Goal: Task Accomplishment & Management: Use online tool/utility

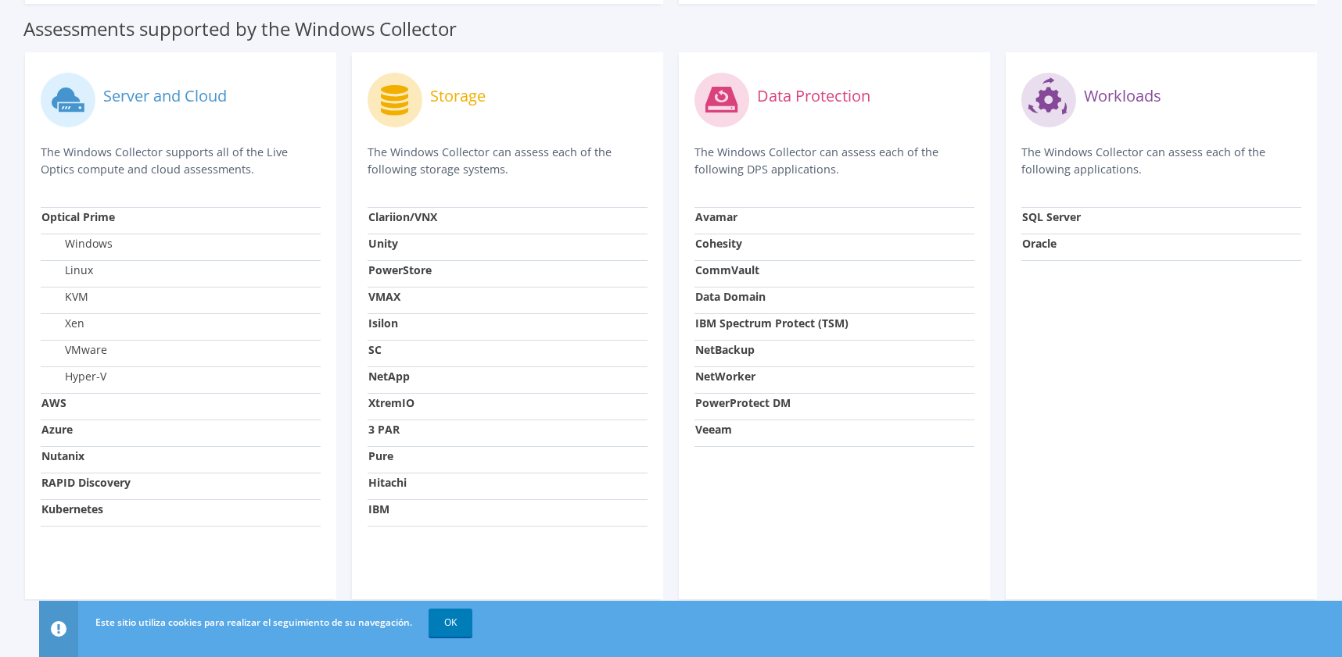
scroll to position [504, 0]
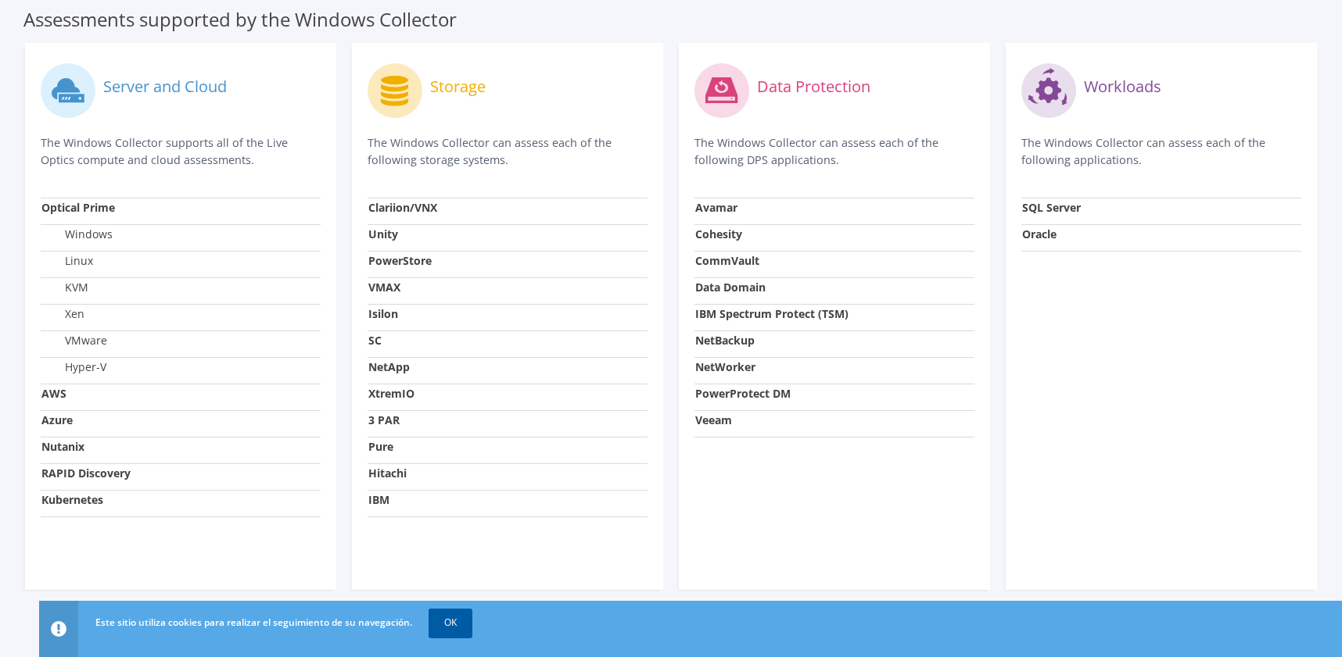
click at [441, 621] on link "OK" at bounding box center [450, 623] width 44 height 28
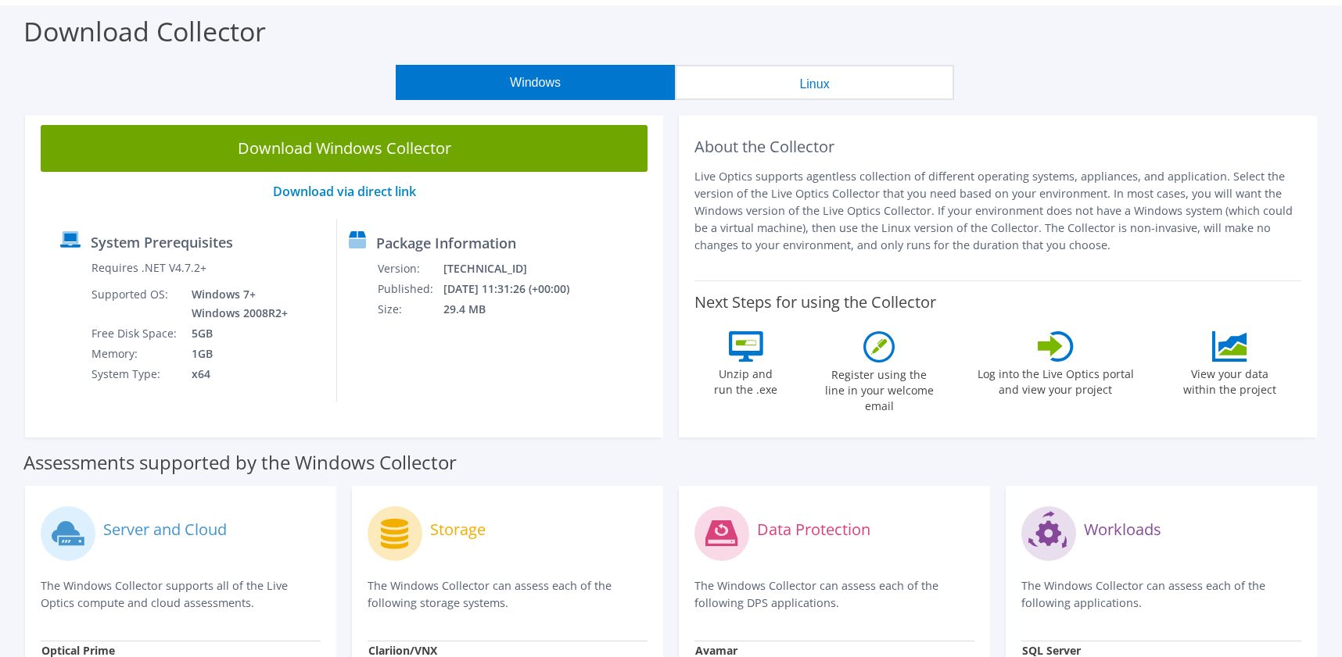
scroll to position [35, 0]
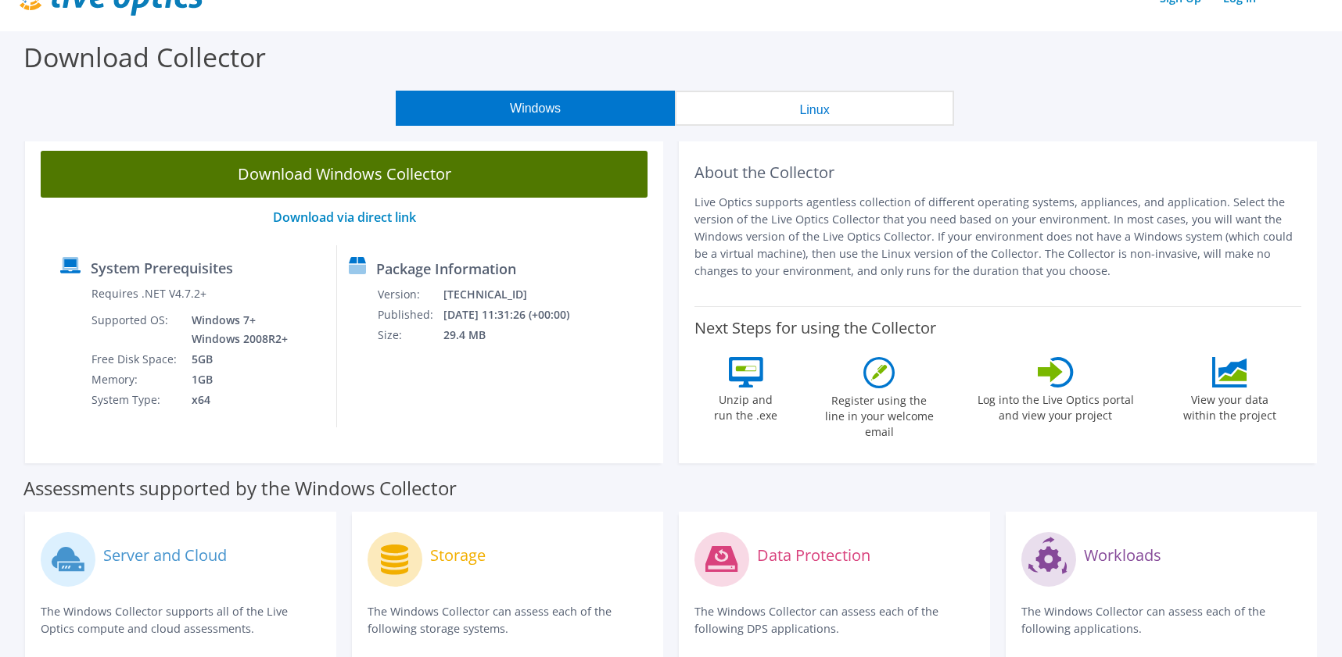
click at [354, 170] on link "Download Windows Collector" at bounding box center [344, 174] width 607 height 47
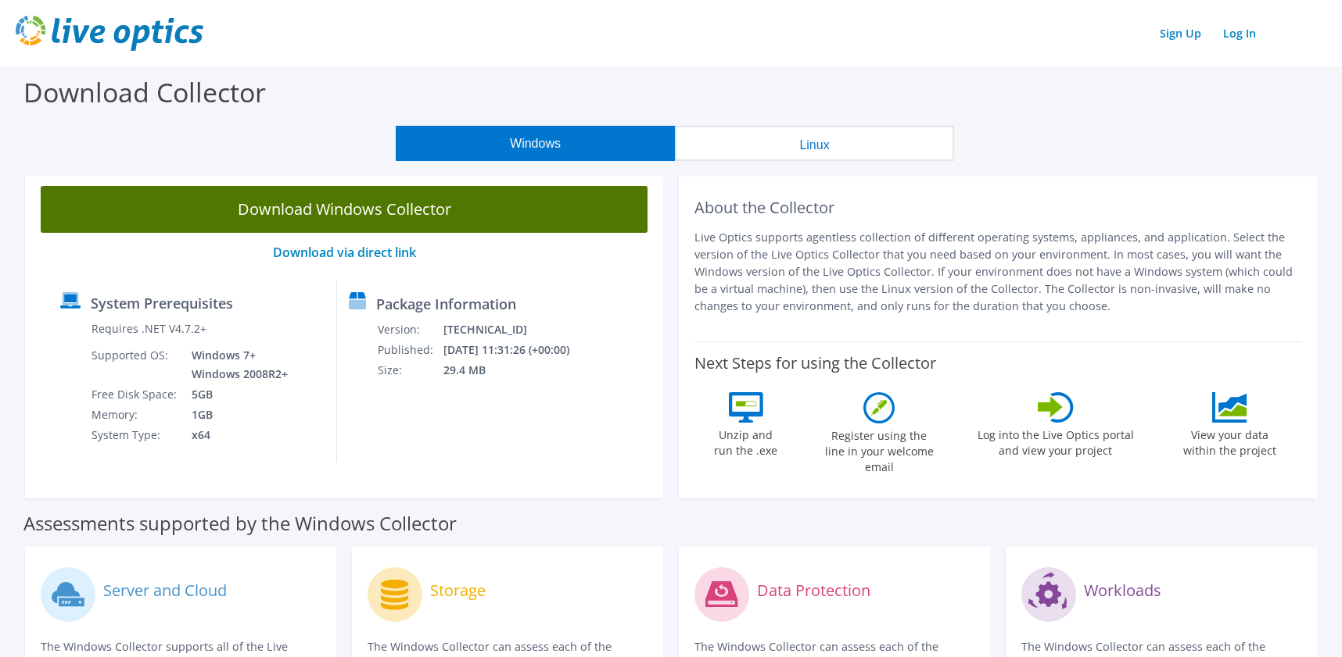
click at [0, 0] on div at bounding box center [0, 0] width 0 height 0
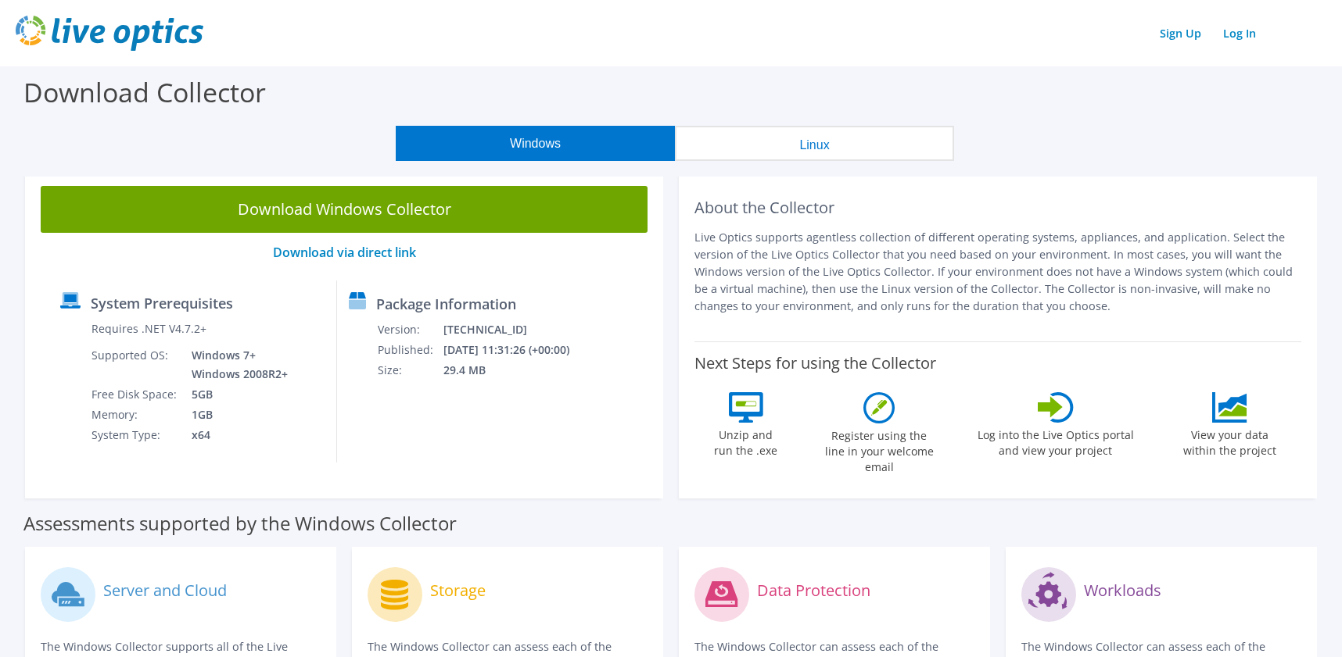
drag, startPoint x: 368, startPoint y: 174, endPoint x: 1035, endPoint y: 172, distance: 666.9
click at [1035, 172] on section "Download Collector Windows Linux Download Windows Collector Download via direct…" at bounding box center [671, 620] width 1342 height 1108
drag, startPoint x: 1035, startPoint y: 172, endPoint x: 994, endPoint y: 173, distance: 41.4
click at [994, 173] on section "Download Collector Windows Linux Download Windows Collector Download via direct…" at bounding box center [671, 620] width 1342 height 1108
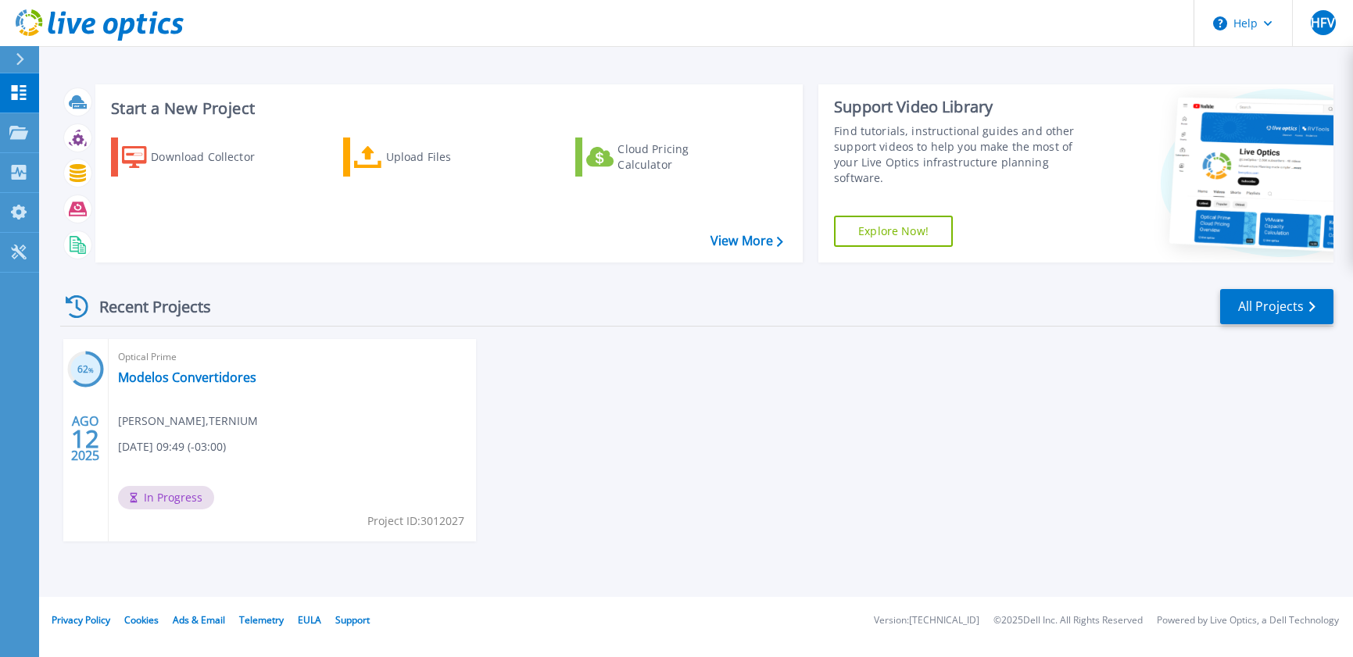
drag, startPoint x: 0, startPoint y: 0, endPoint x: 495, endPoint y: 347, distance: 604.5
click at [495, 347] on div "62 % AGO 12 2025 Optical Prime Modelos Convertidores Fabian Villarroel , TERNIU…" at bounding box center [691, 456] width 1286 height 234
click at [508, 375] on div "62 % AGO 12 2025 Optical Prime Modelos Convertidores Fabian Villarroel , TERNIU…" at bounding box center [691, 456] width 1286 height 234
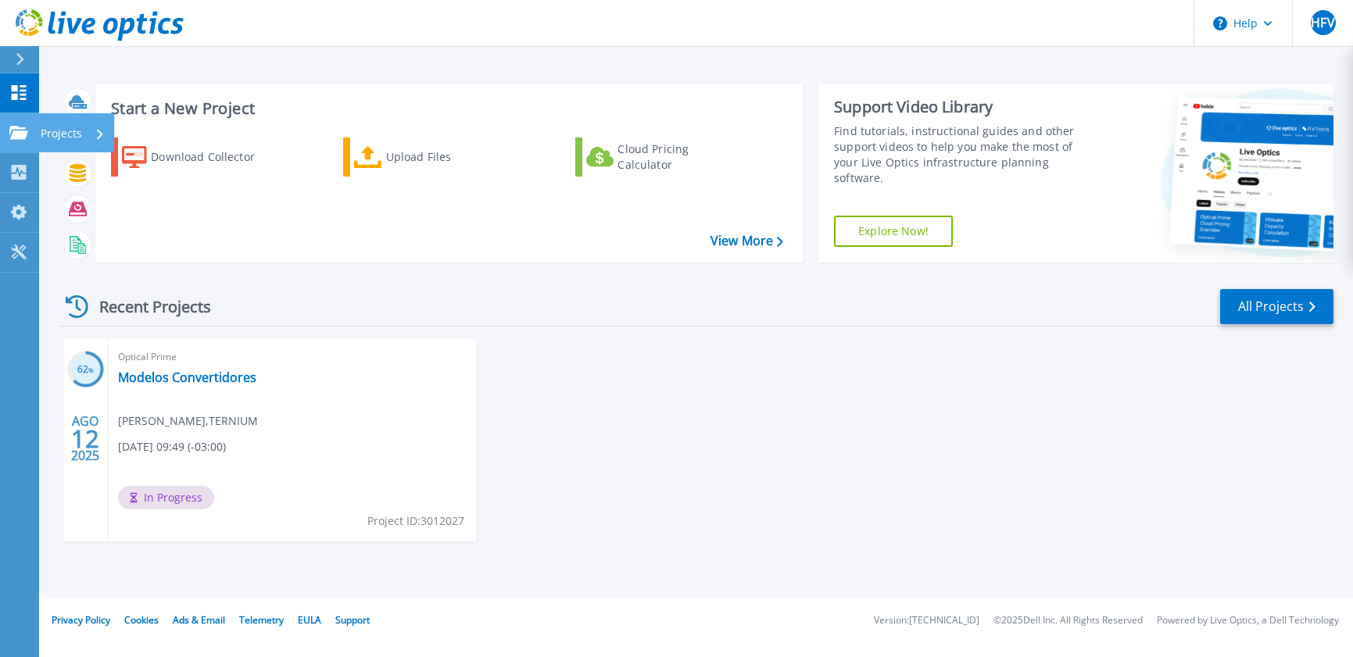
click at [25, 142] on link "Projects Projects" at bounding box center [19, 133] width 39 height 40
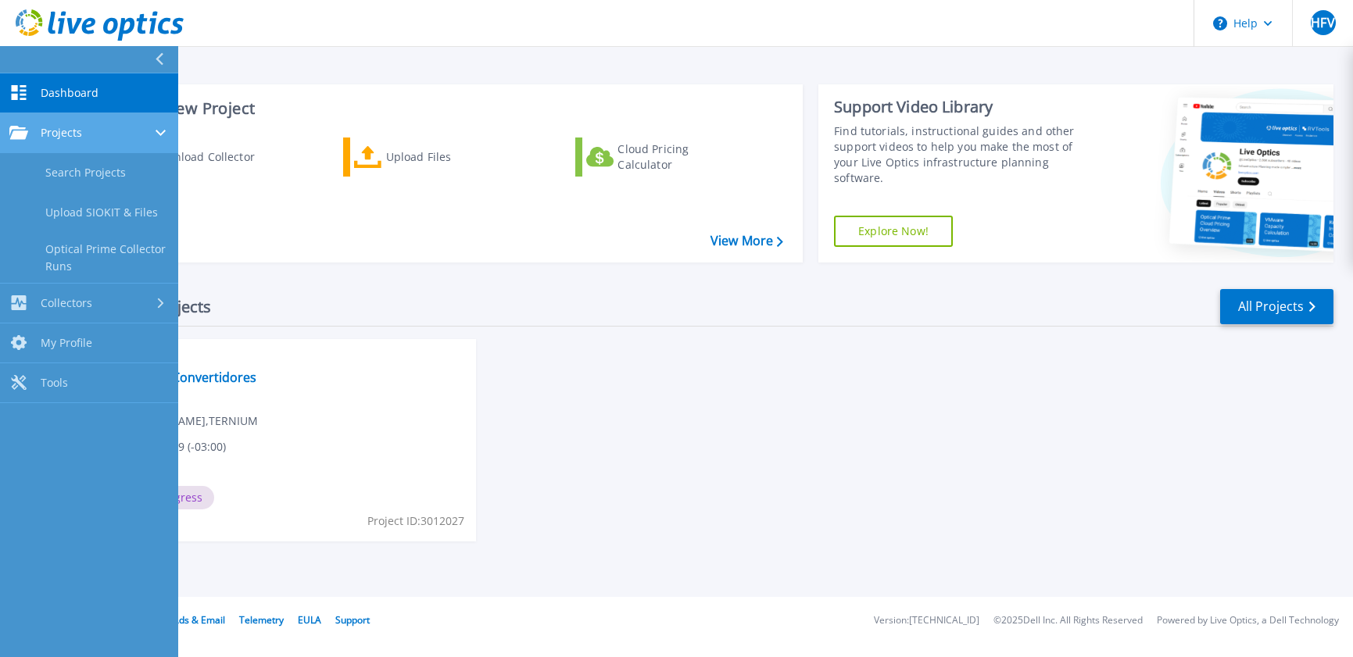
click at [25, 142] on link "Projects Projects" at bounding box center [89, 133] width 178 height 40
click at [35, 136] on div "Projects" at bounding box center [45, 133] width 73 height 14
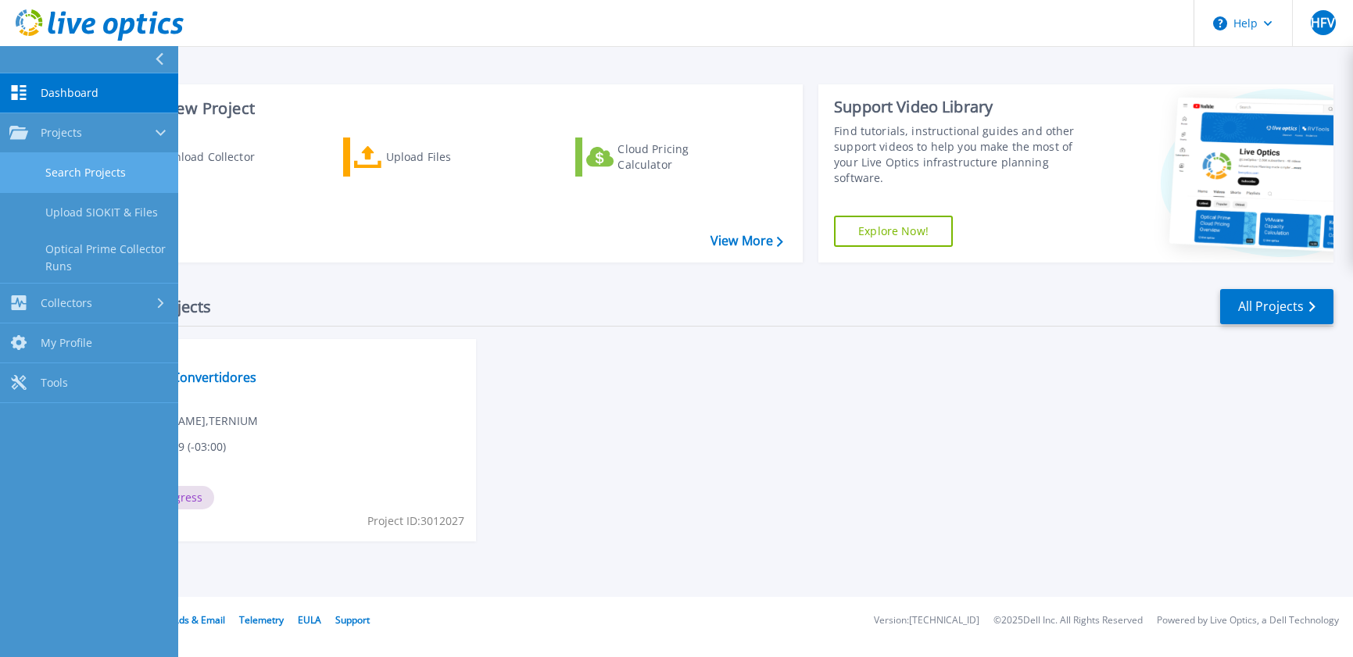
click at [54, 161] on link "Search Projects" at bounding box center [89, 173] width 178 height 40
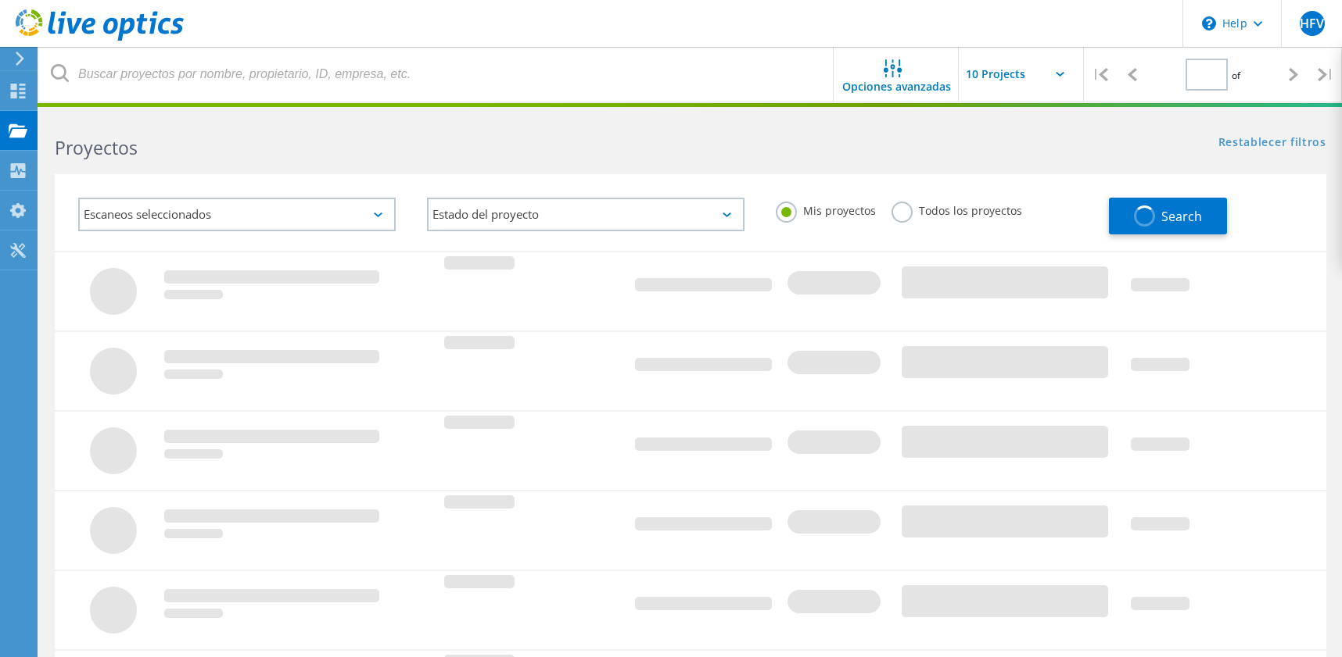
type input "1"
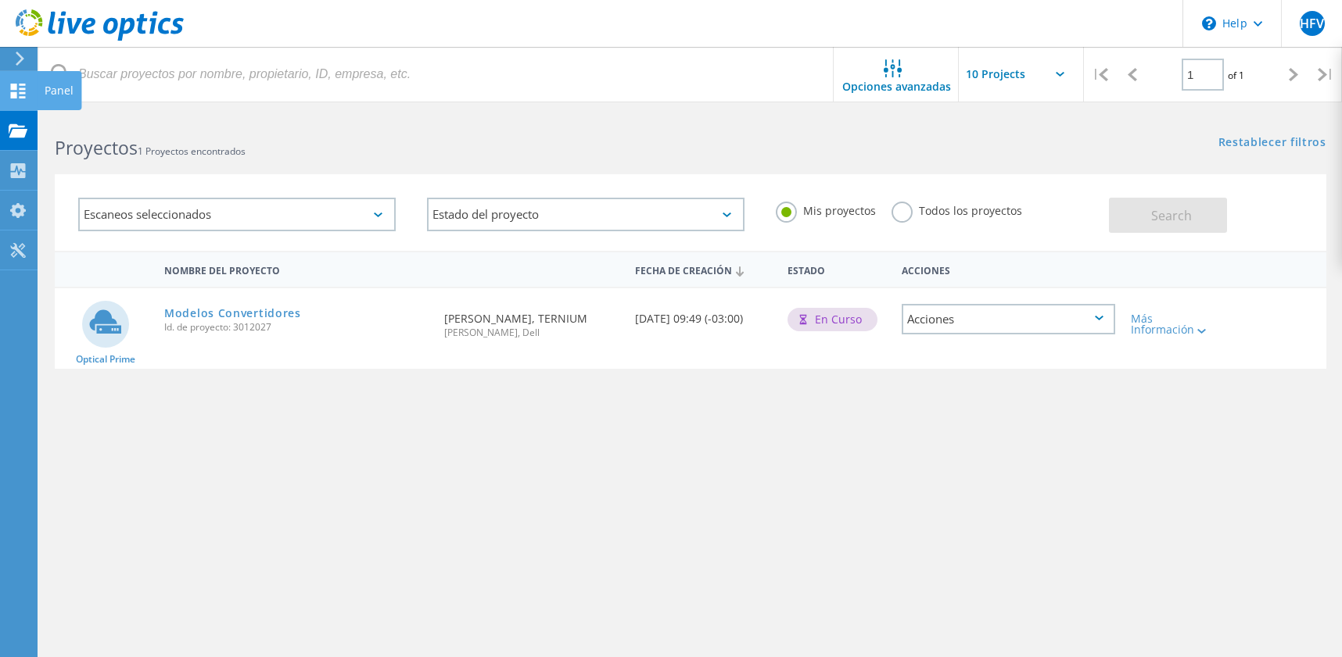
click at [17, 94] on icon at bounding box center [18, 91] width 19 height 15
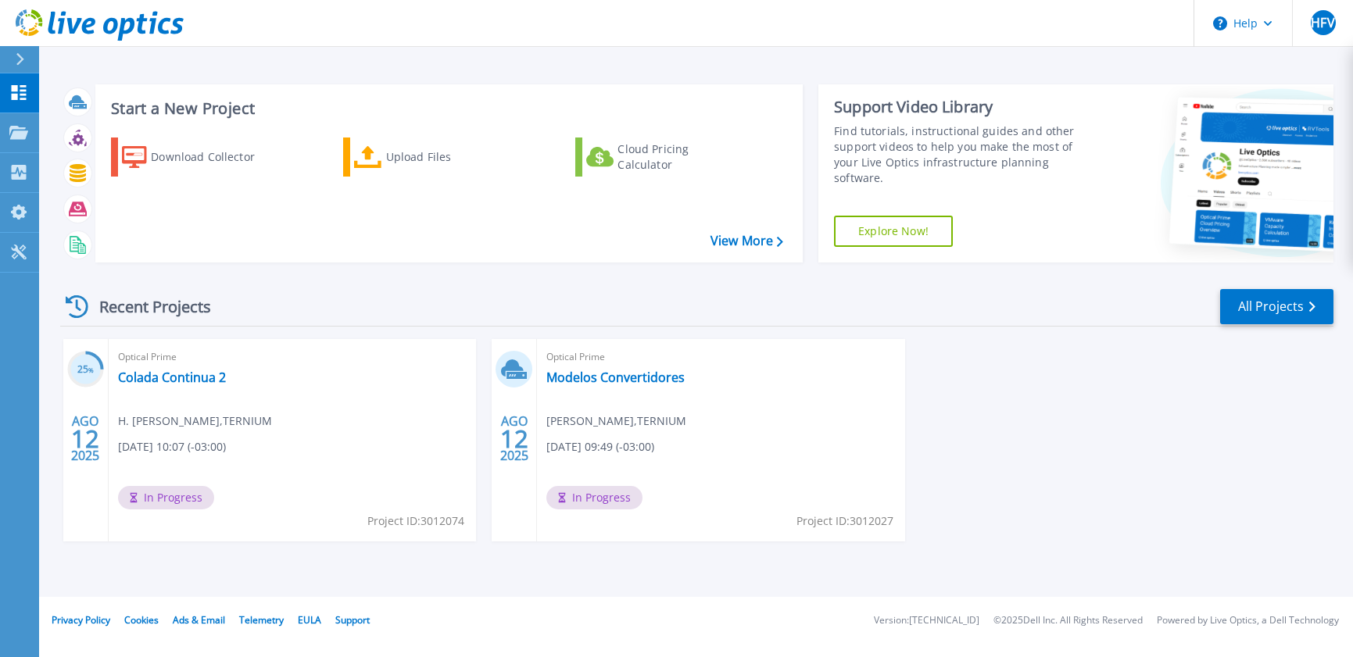
click at [214, 497] on span "In Progress" at bounding box center [166, 497] width 96 height 23
click at [611, 380] on link "Modelos Convertidores" at bounding box center [615, 378] width 138 height 16
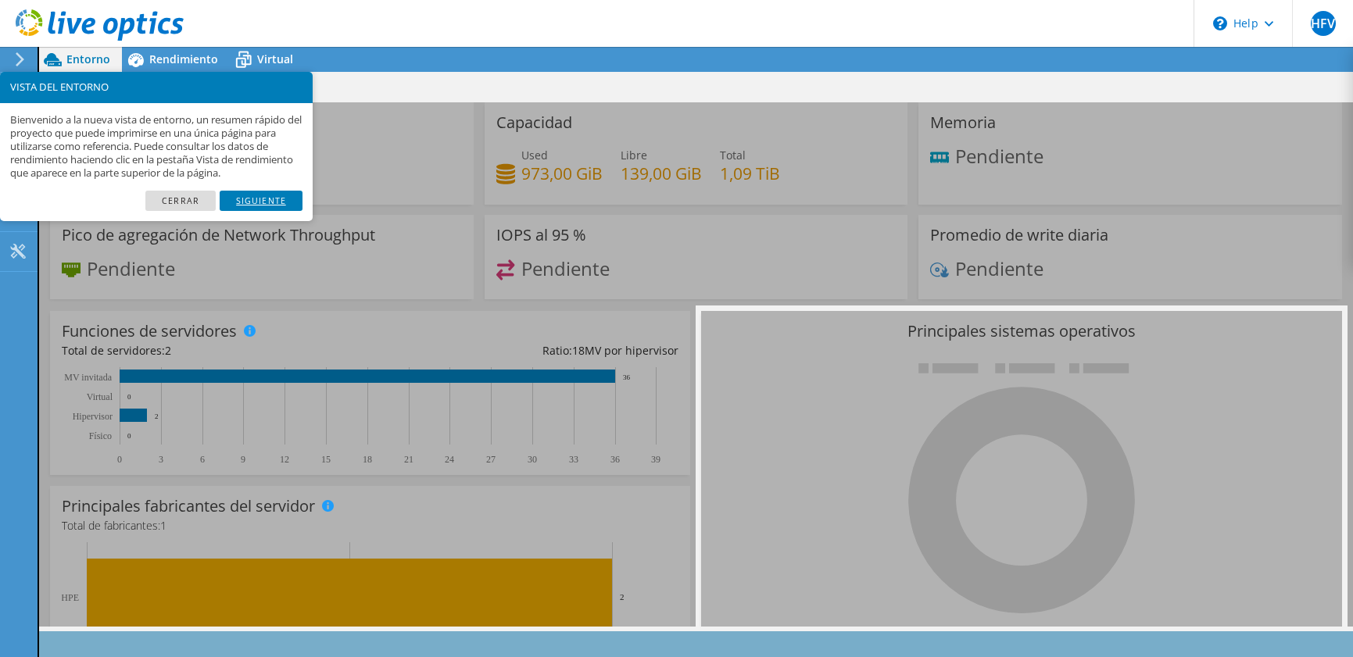
click at [256, 206] on link "Siguiente" at bounding box center [261, 201] width 83 height 20
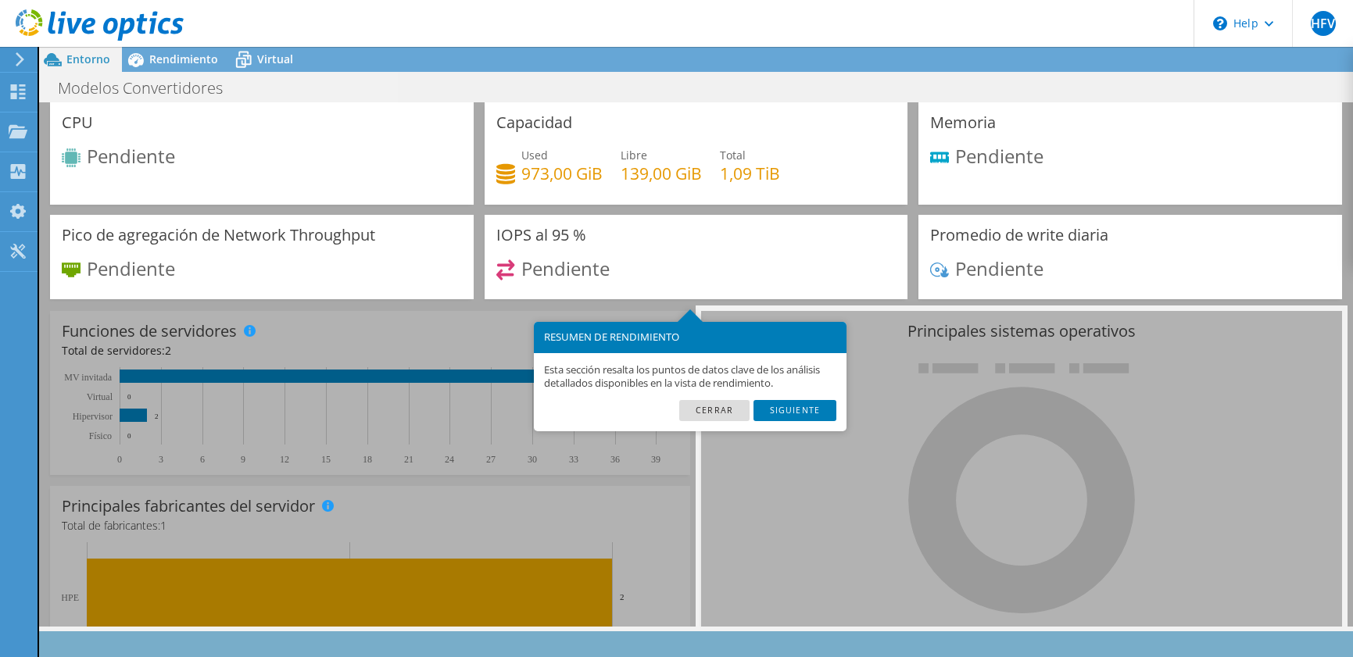
click at [256, 206] on div "CPU Pendiente" at bounding box center [262, 158] width 435 height 113
click at [791, 408] on link "Siguiente" at bounding box center [795, 410] width 83 height 20
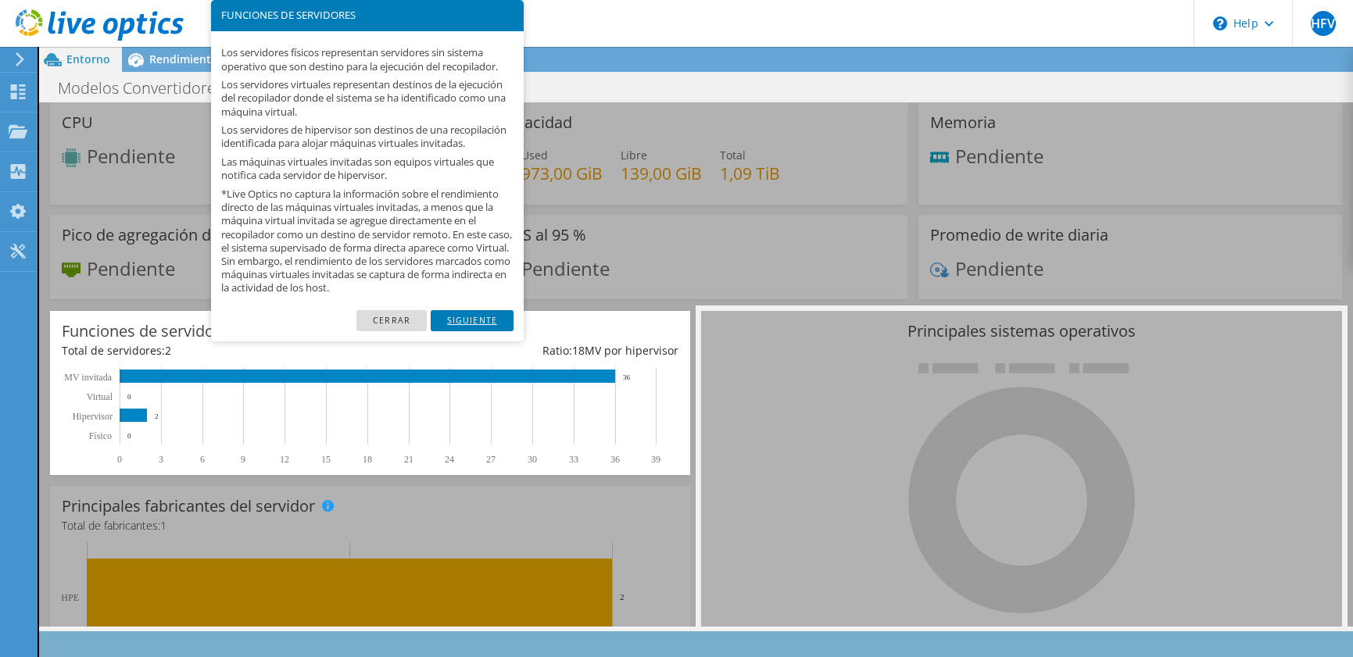
click at [481, 331] on link "Siguiente" at bounding box center [472, 320] width 83 height 20
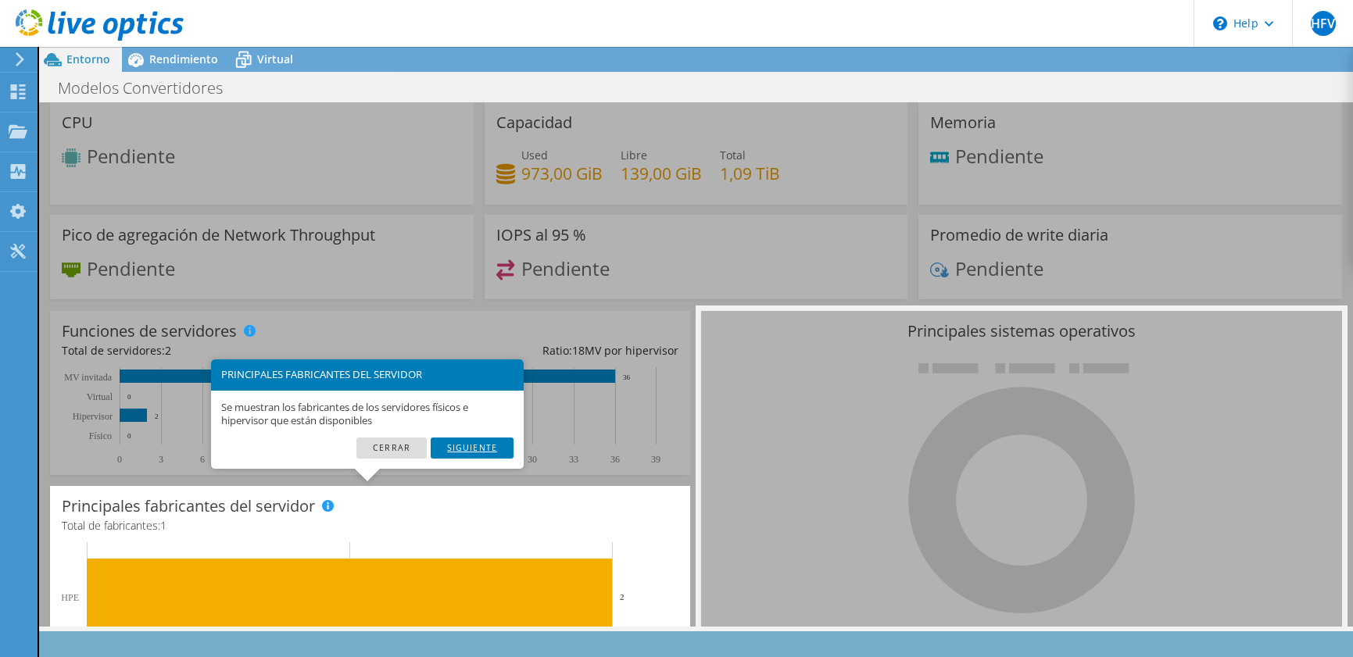
click at [479, 446] on link "Siguiente" at bounding box center [472, 448] width 83 height 20
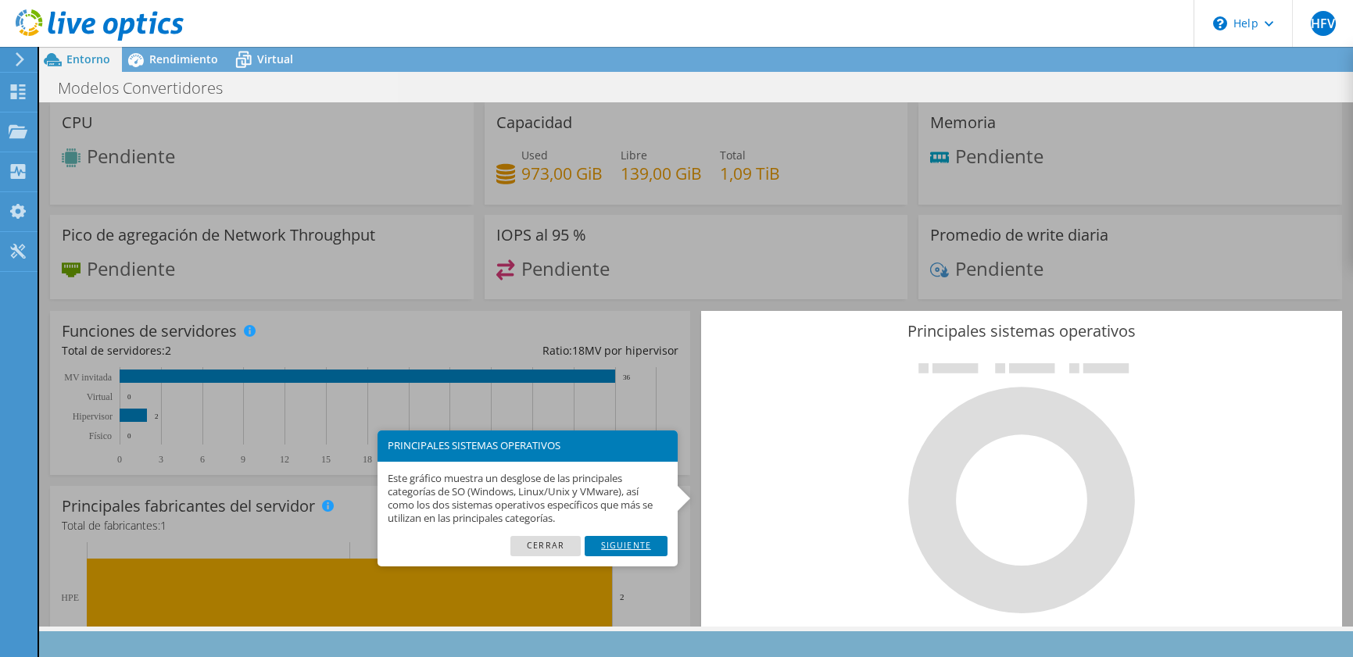
click at [614, 538] on link "Siguiente" at bounding box center [626, 546] width 83 height 20
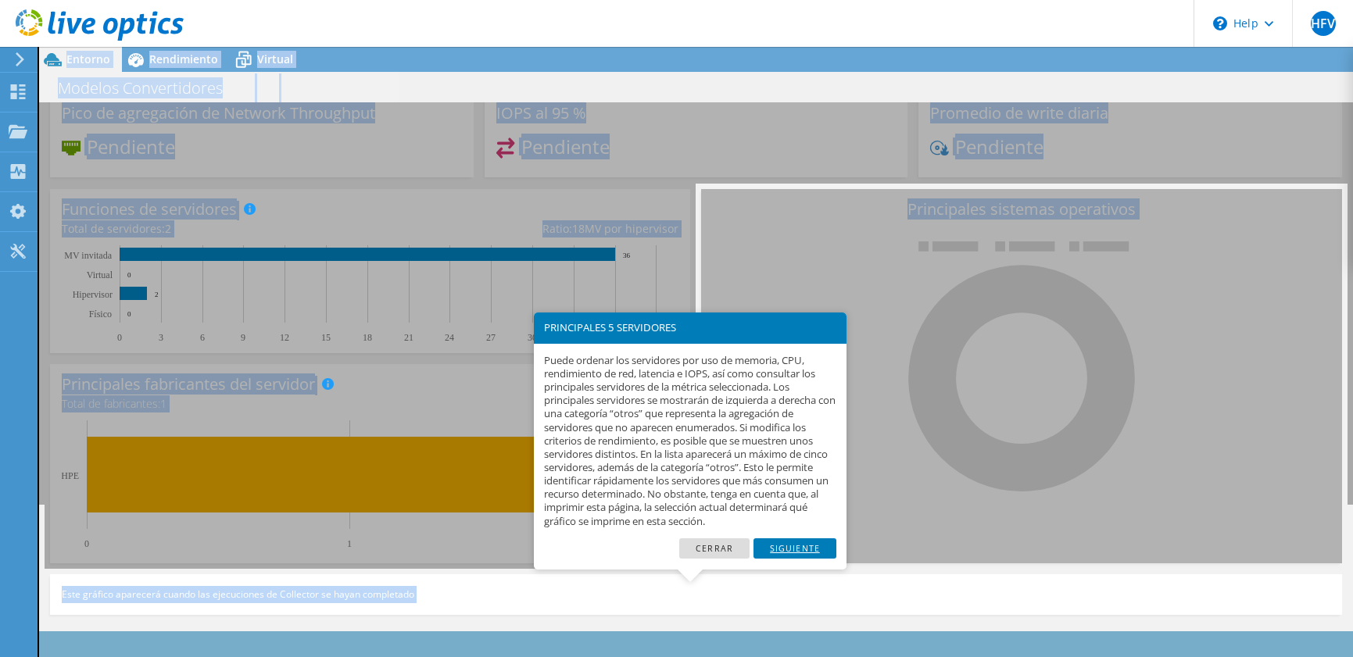
click at [782, 544] on link "Siguiente" at bounding box center [795, 549] width 83 height 20
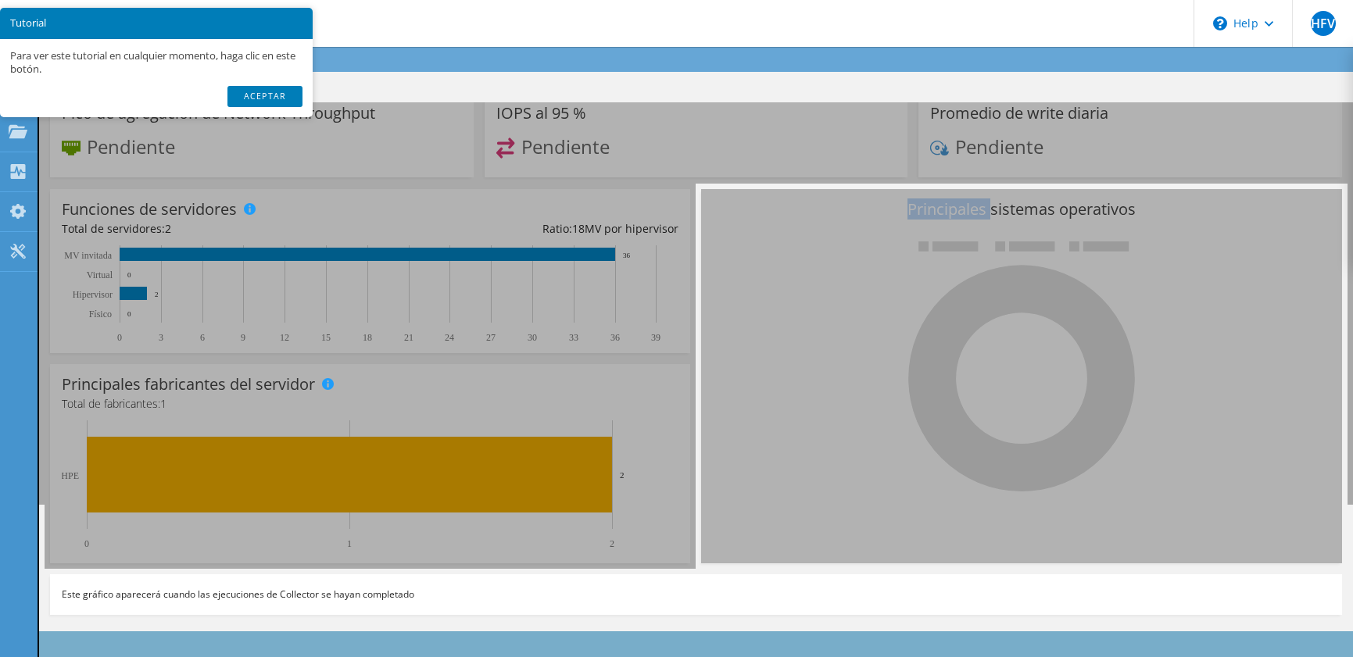
click at [782, 544] on div "Principales sistemas operativos Windows Linux VMware" at bounding box center [1021, 376] width 640 height 374
click at [274, 96] on link "Aceptar" at bounding box center [265, 96] width 75 height 20
click at [274, 96] on div "Modelos Convertidores Imprimir" at bounding box center [696, 87] width 1314 height 29
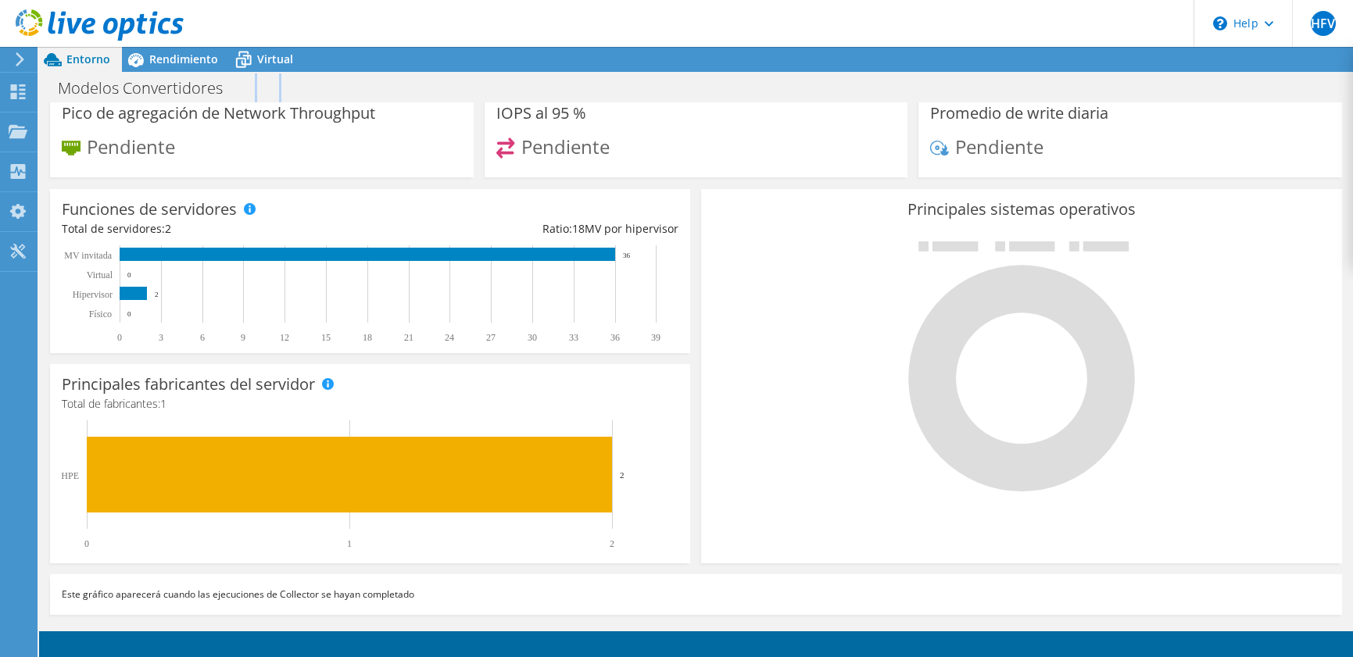
scroll to position [391, 0]
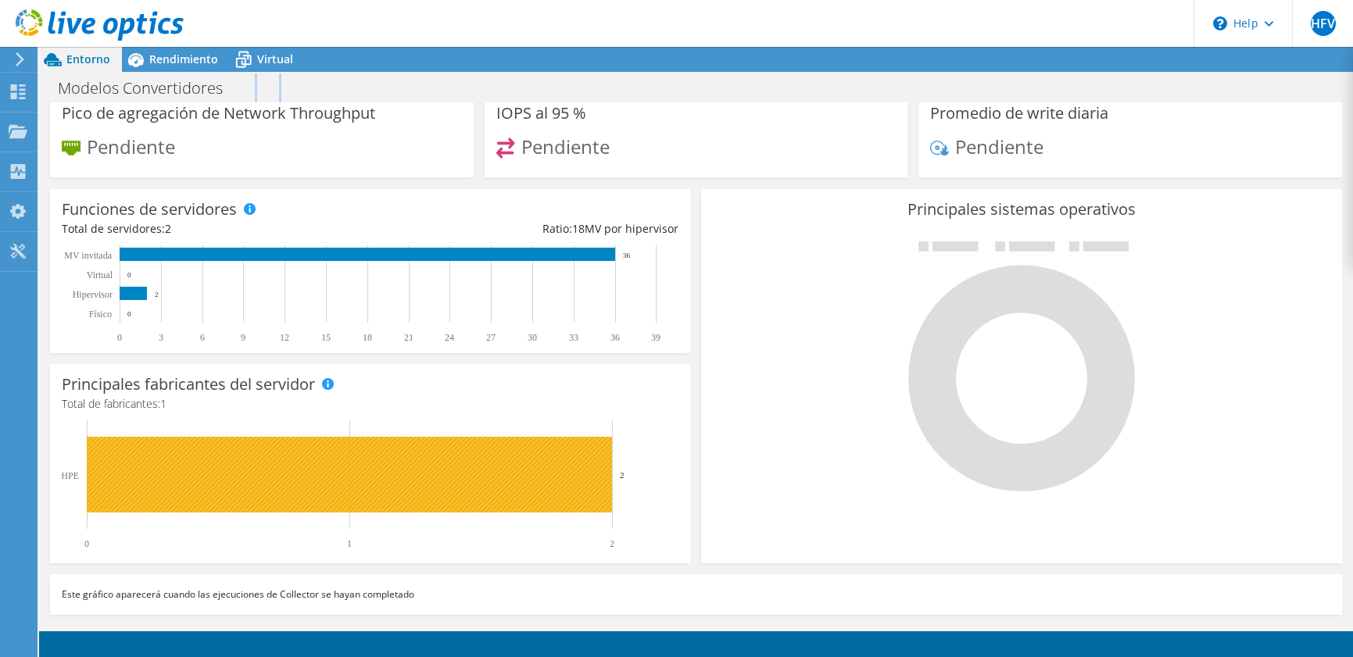
click at [399, 463] on rect at bounding box center [349, 475] width 525 height 76
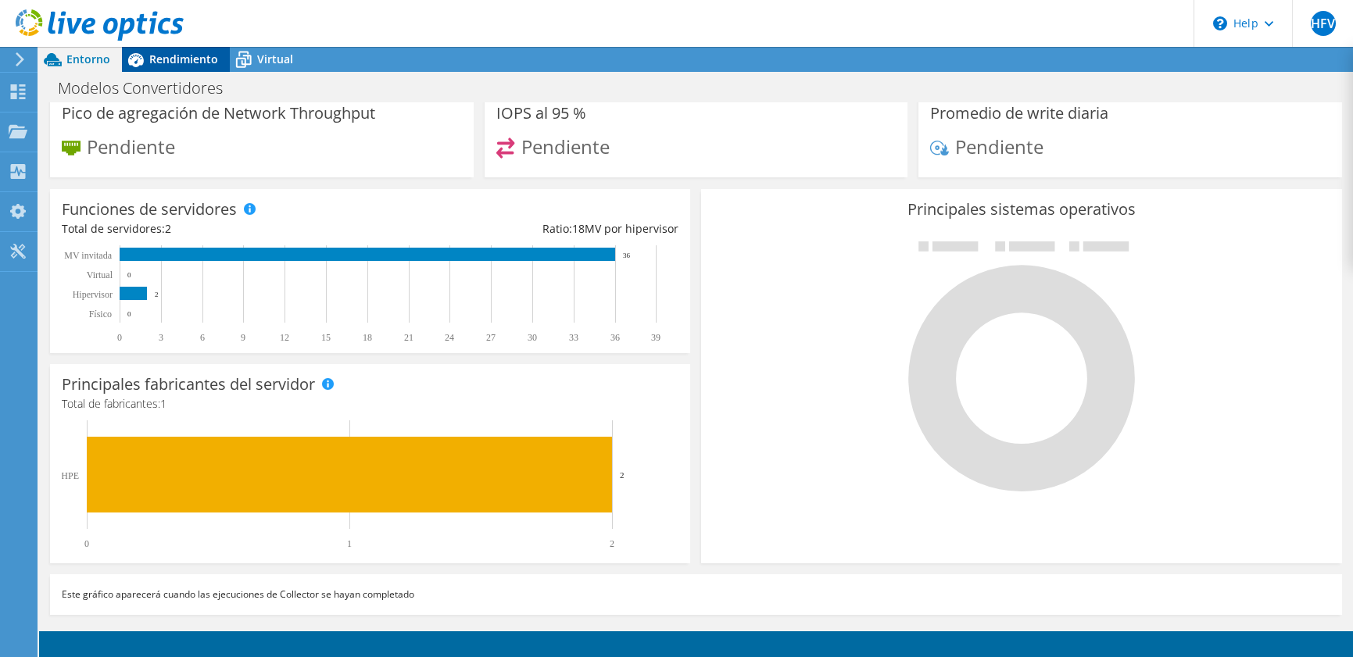
click at [188, 57] on span "Rendimiento" at bounding box center [183, 59] width 69 height 15
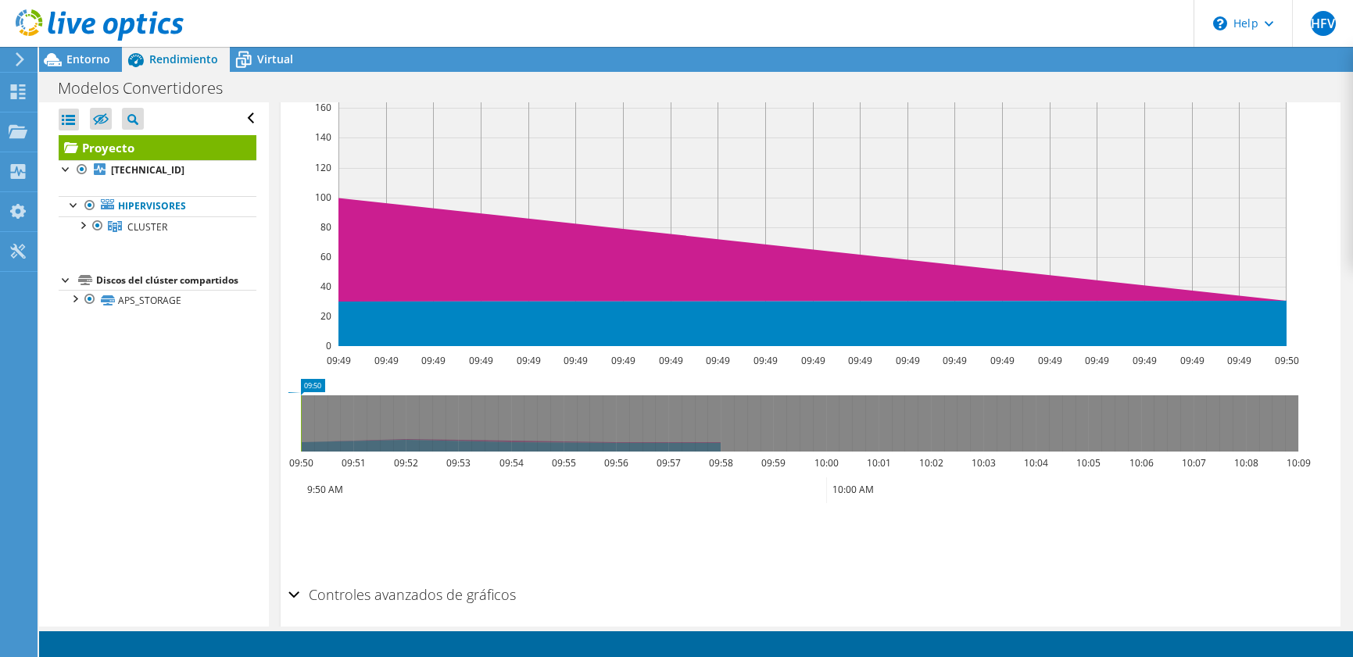
scroll to position [0, 0]
click at [188, 57] on span "Rendimiento" at bounding box center [183, 59] width 69 height 15
click at [251, 56] on icon at bounding box center [243, 59] width 27 height 27
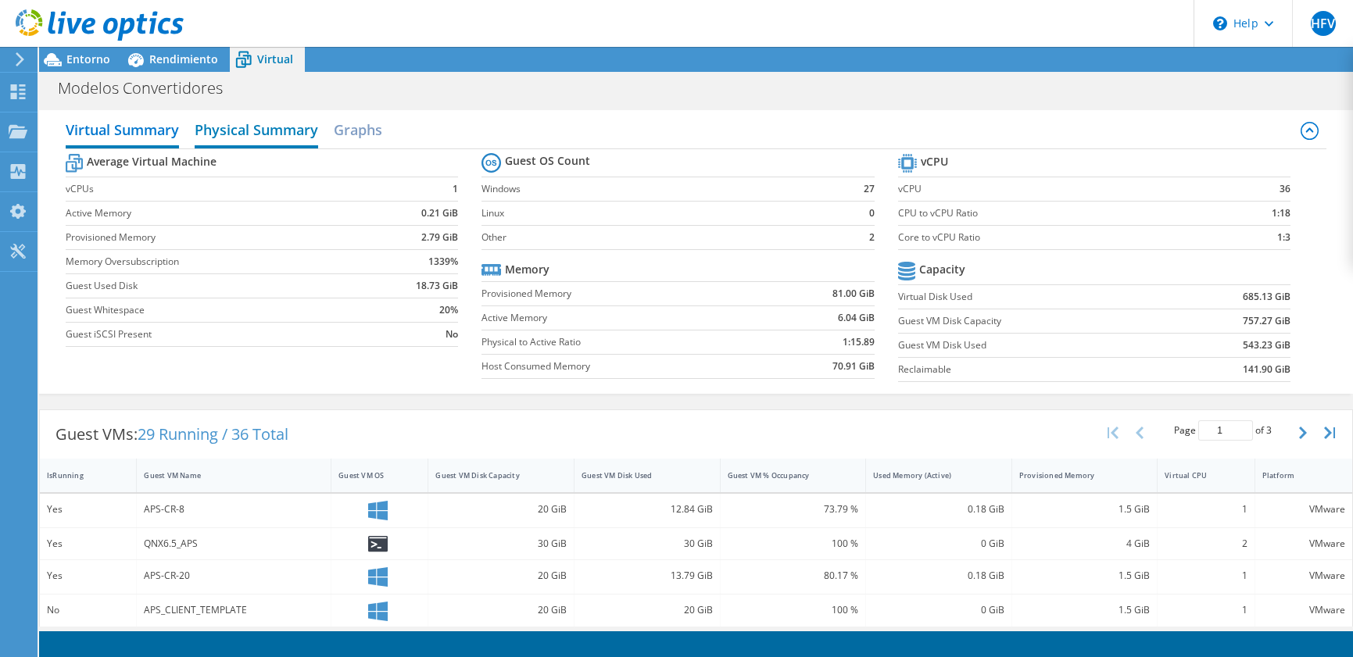
click at [251, 133] on h2 "Physical Summary" at bounding box center [257, 131] width 124 height 34
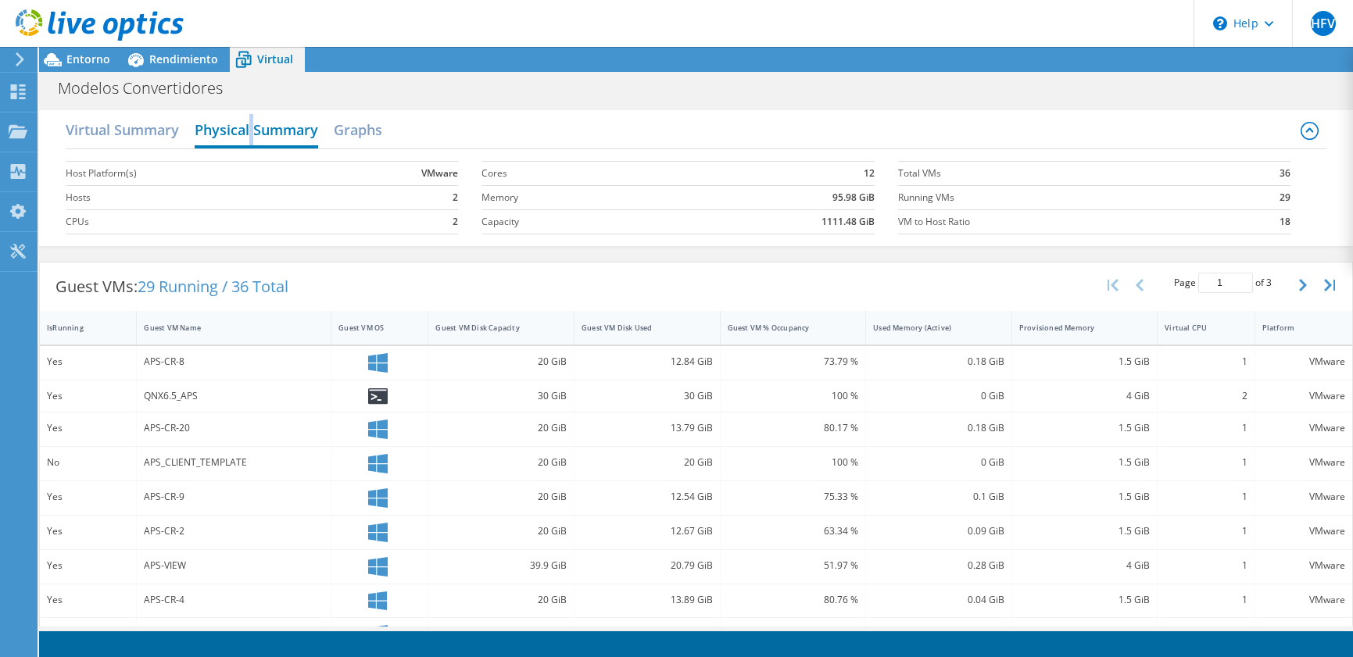
click at [251, 133] on h2 "Physical Summary" at bounding box center [257, 131] width 124 height 34
click at [371, 131] on h2 "Graphs" at bounding box center [358, 131] width 48 height 34
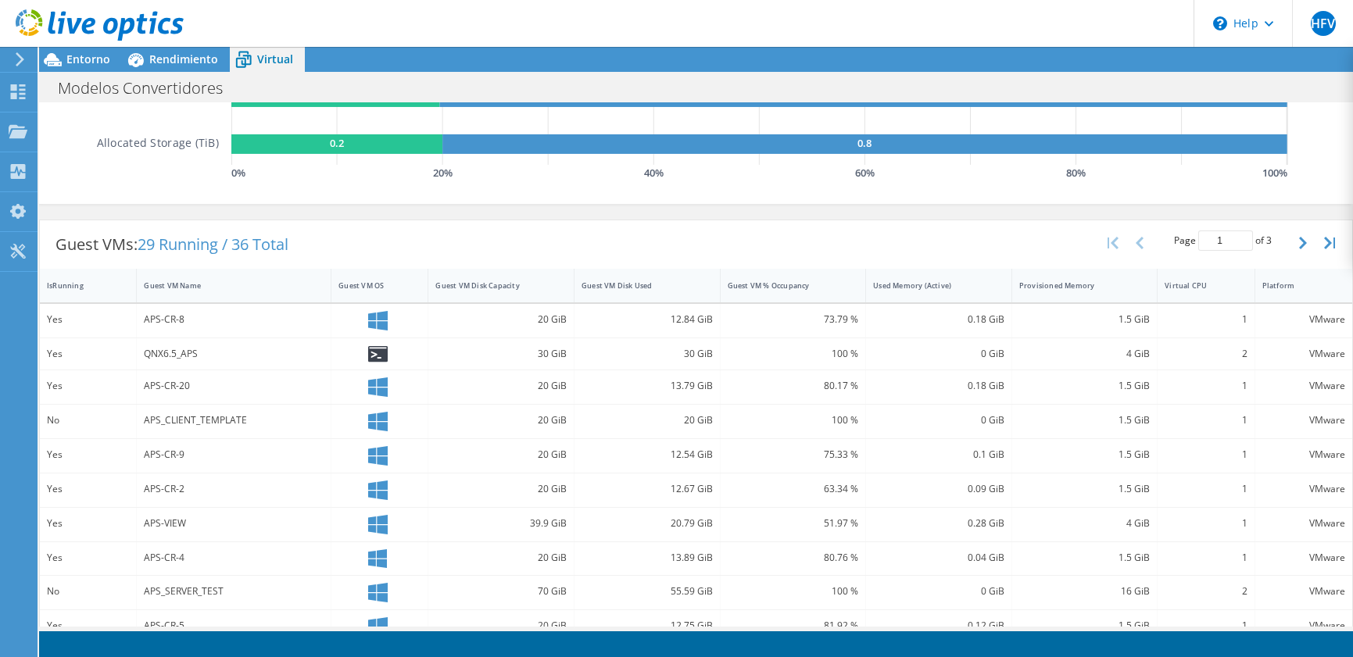
scroll to position [313, 0]
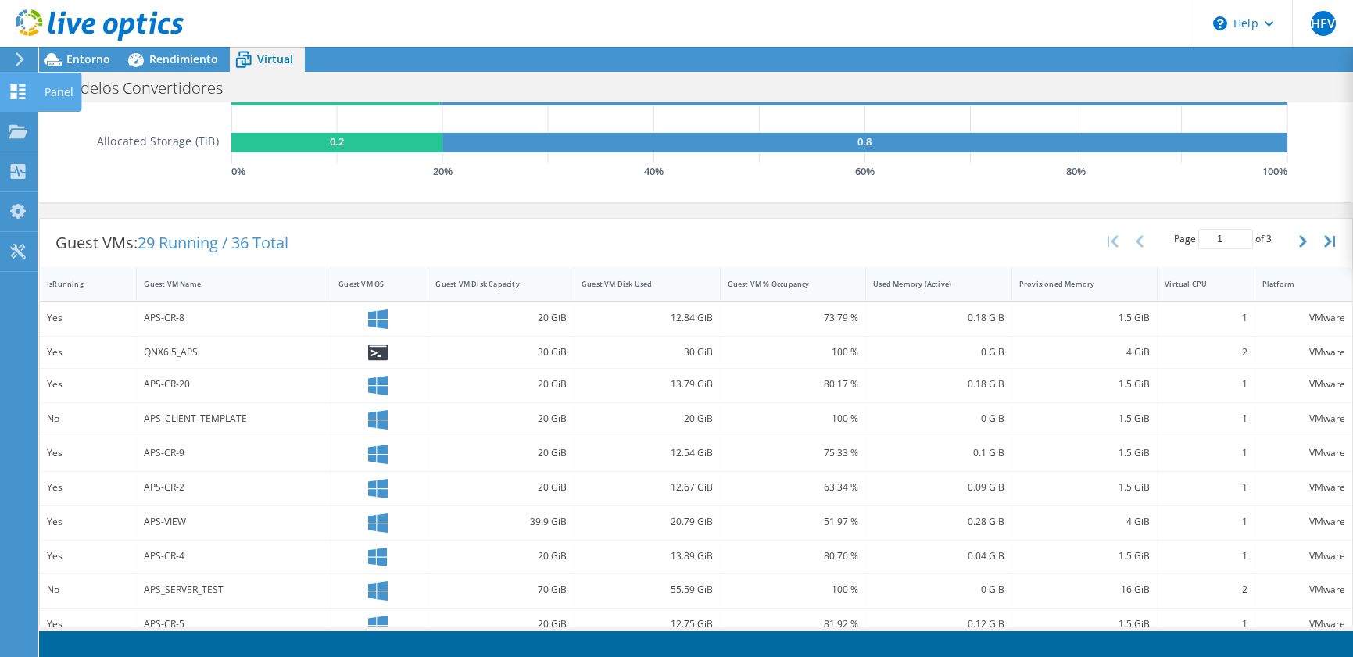
drag, startPoint x: 360, startPoint y: 169, endPoint x: 25, endPoint y: 95, distance: 343.3
click at [25, 95] on icon at bounding box center [18, 91] width 19 height 15
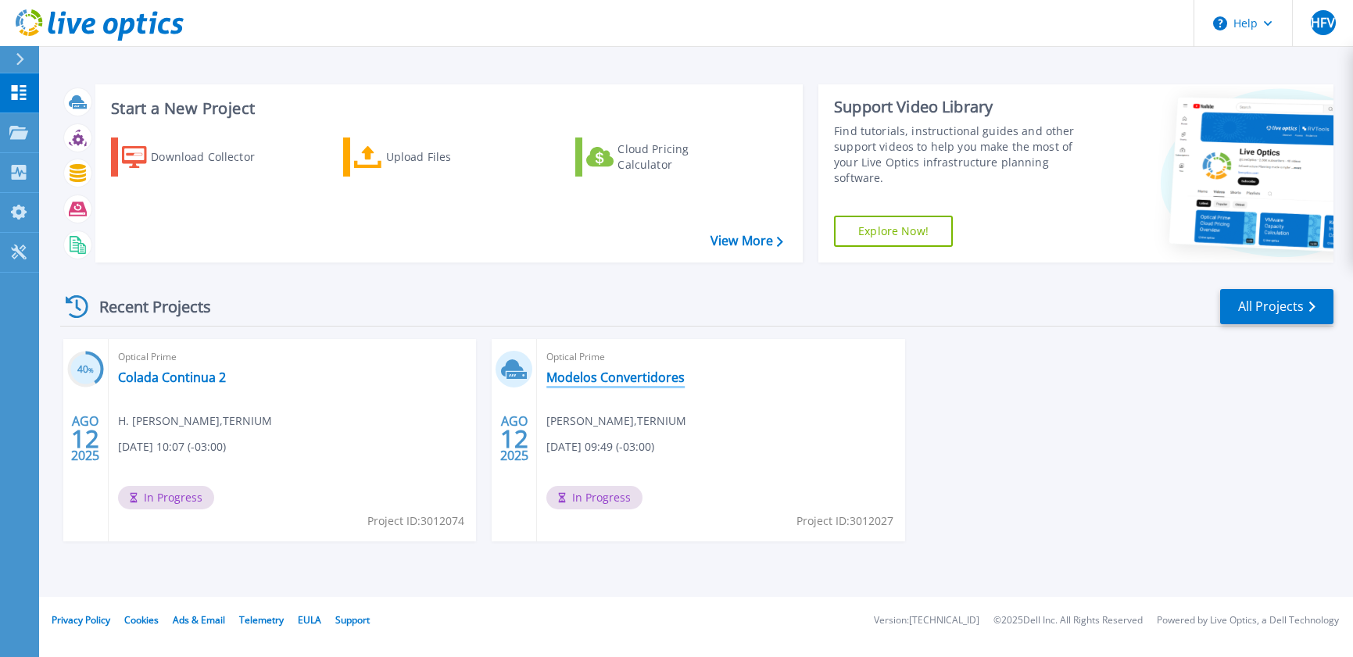
click at [647, 384] on link "Modelos Convertidores" at bounding box center [615, 378] width 138 height 16
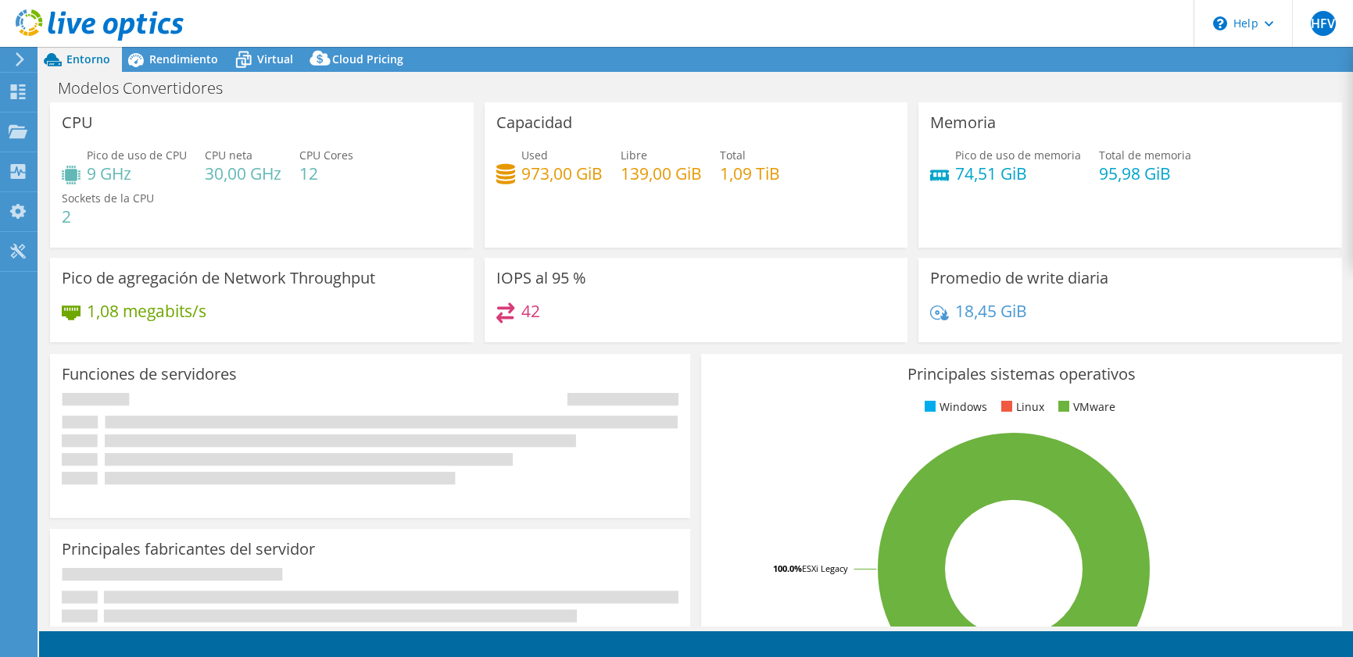
select select "USD"
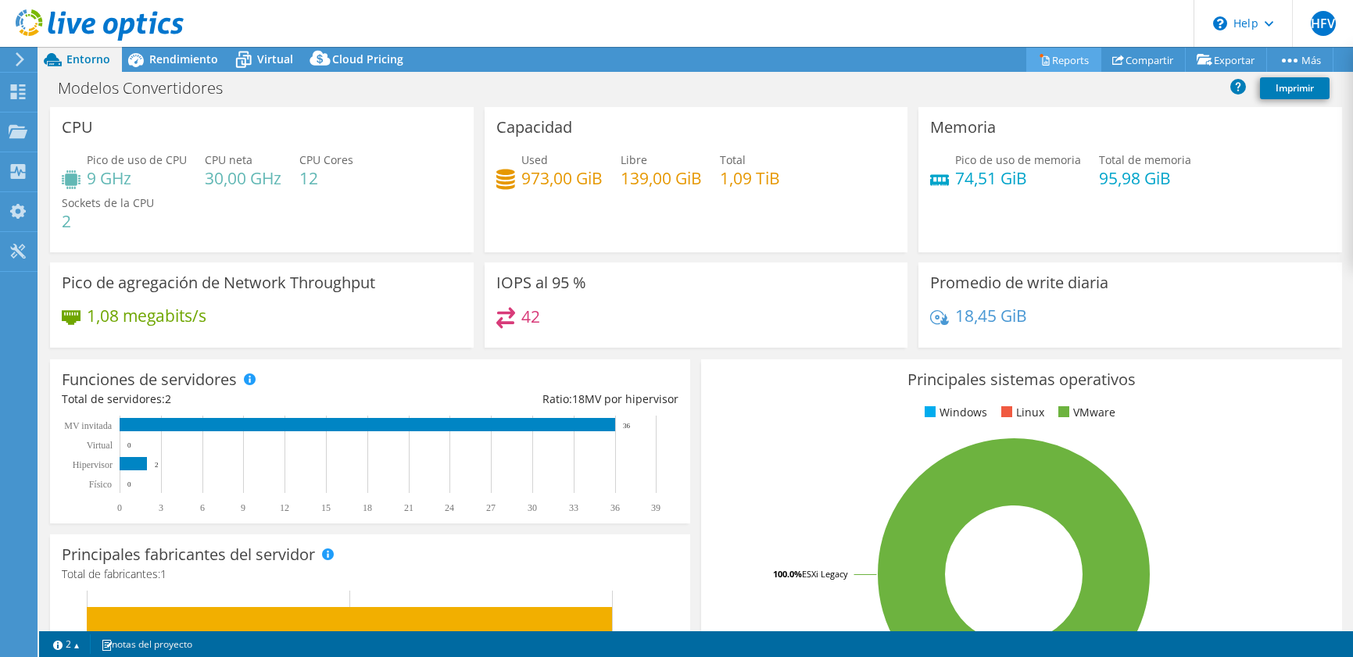
click at [1062, 67] on link "Reports" at bounding box center [1063, 60] width 75 height 24
click at [0, 0] on div at bounding box center [0, 0] width 0 height 0
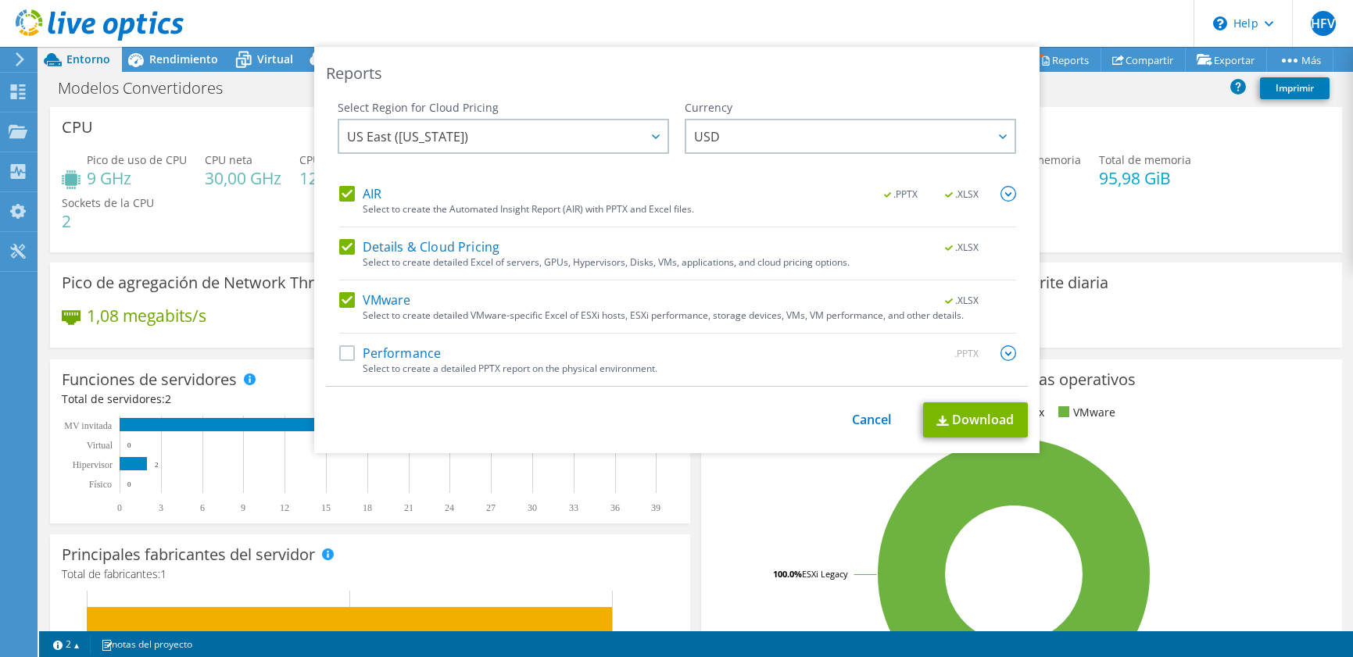
click at [867, 432] on div "This process may take a while, please wait... Cancel Download" at bounding box center [677, 420] width 702 height 35
click at [865, 431] on div "This process may take a while, please wait... Cancel Download" at bounding box center [677, 420] width 702 height 35
click at [863, 425] on link "Cancel" at bounding box center [872, 420] width 40 height 15
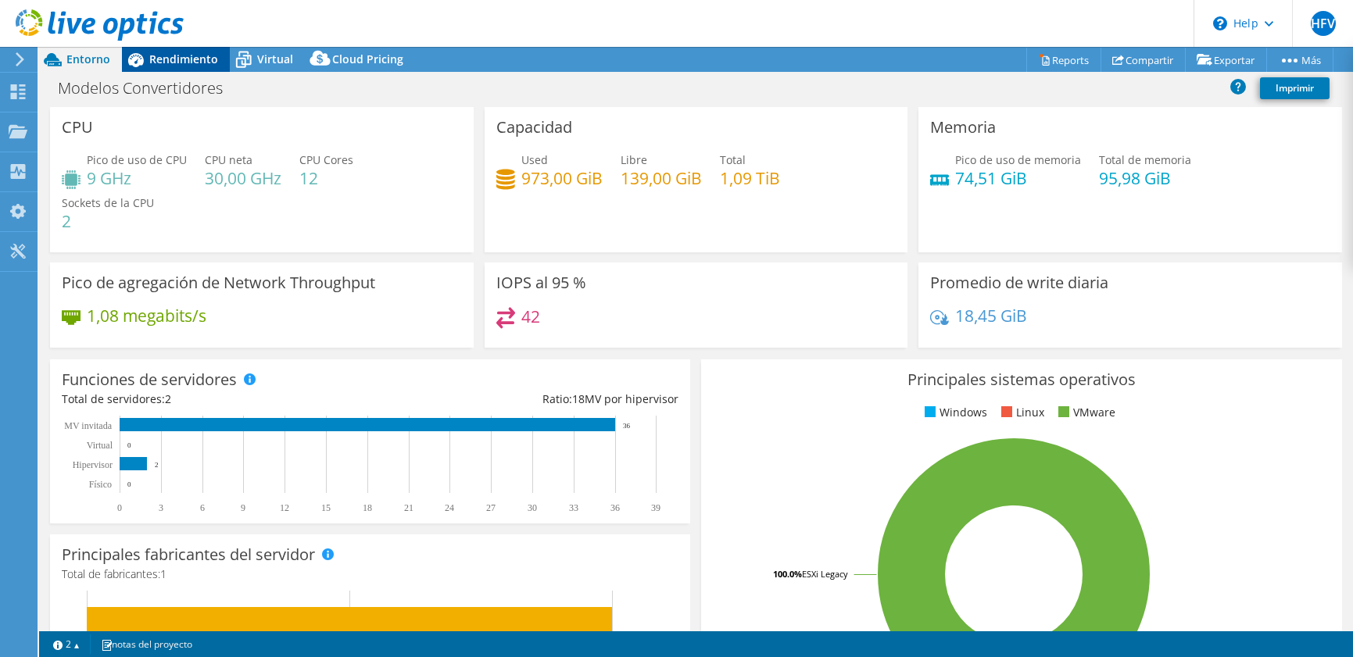
click at [206, 67] on div "Rendimiento" at bounding box center [176, 59] width 108 height 25
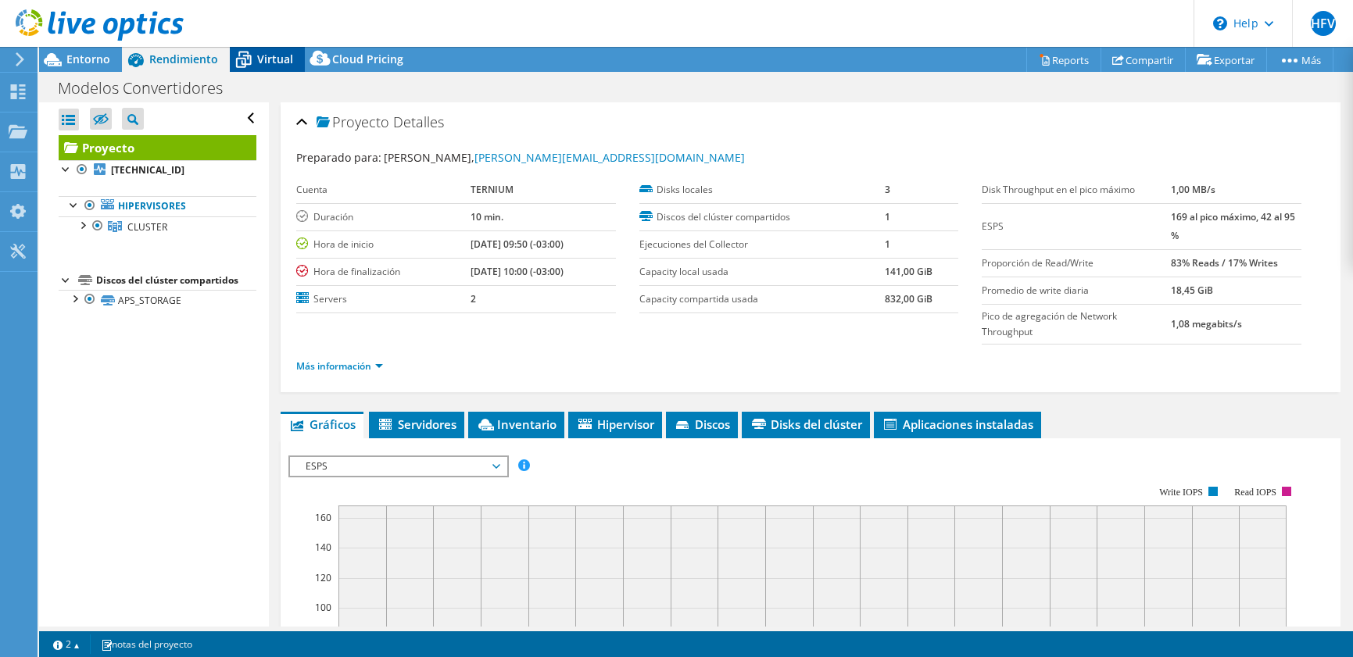
click at [261, 62] on span "Virtual" at bounding box center [275, 59] width 36 height 15
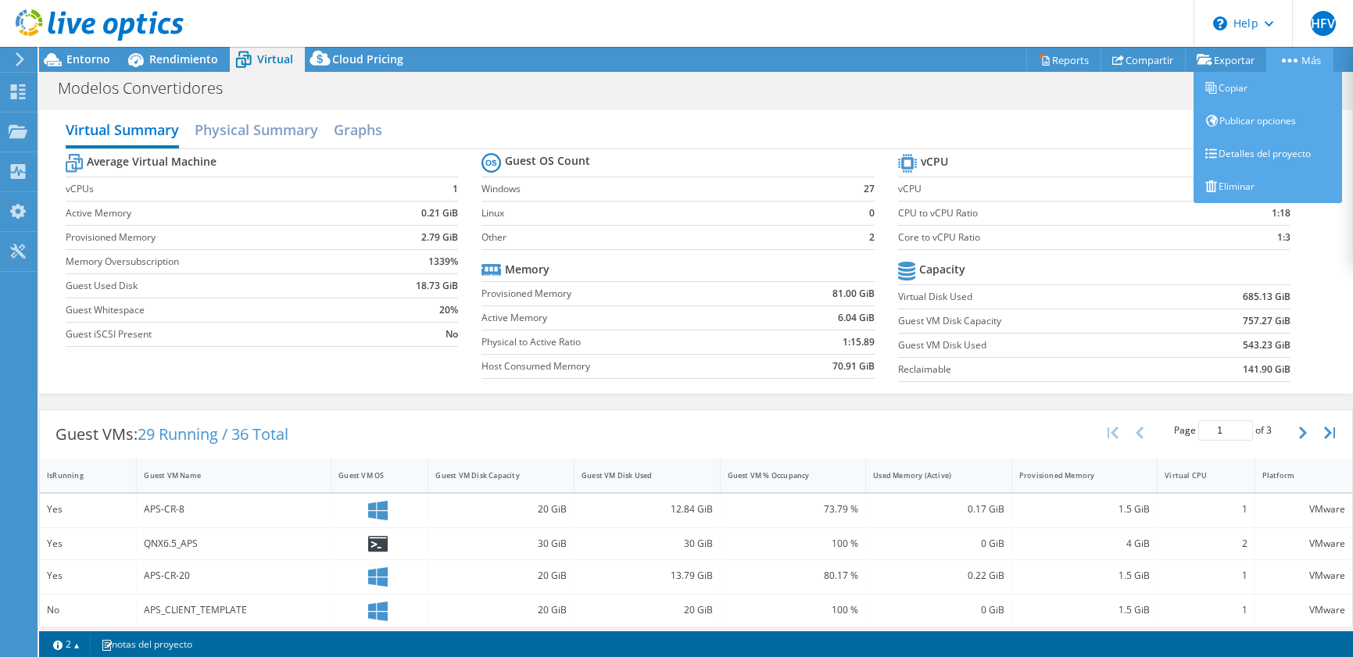
drag, startPoint x: 261, startPoint y: 62, endPoint x: 1282, endPoint y: 64, distance: 1021.0
click at [1282, 64] on link "Más" at bounding box center [1300, 60] width 67 height 24
click at [1267, 84] on link "Copiar" at bounding box center [1268, 88] width 149 height 33
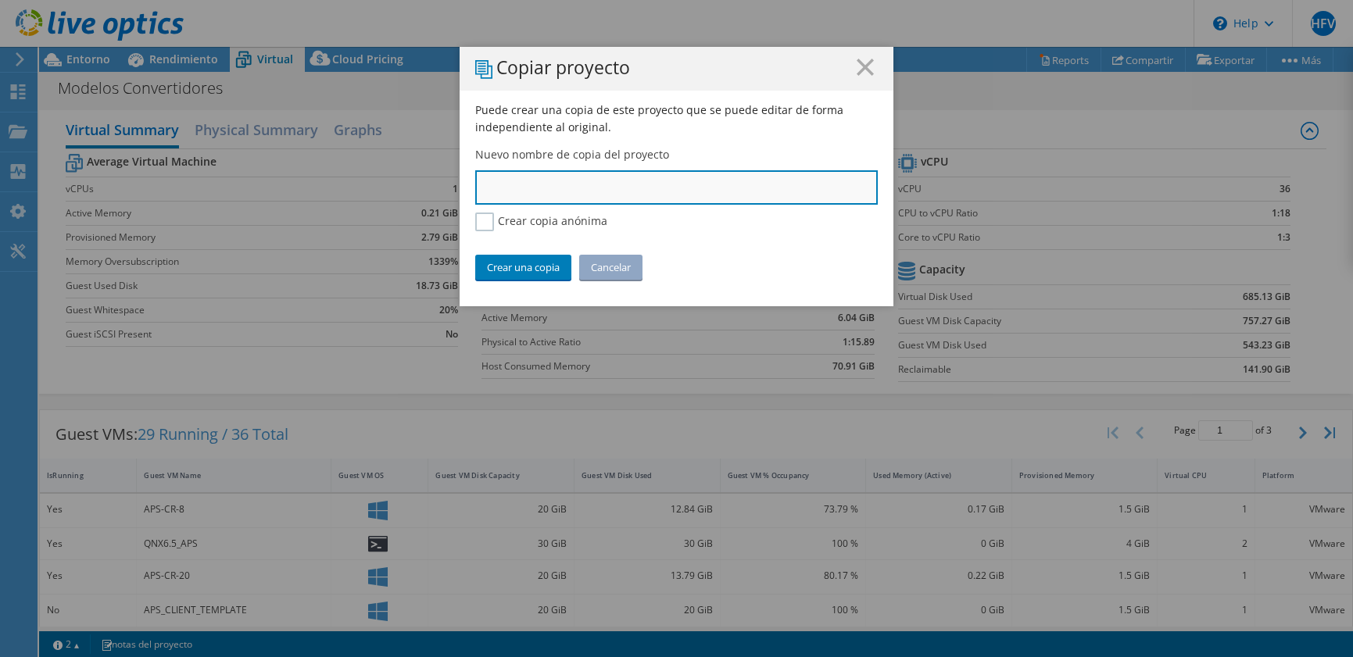
click at [675, 188] on input "text" at bounding box center [676, 187] width 403 height 34
type input "Convertidores - Modelos APS"
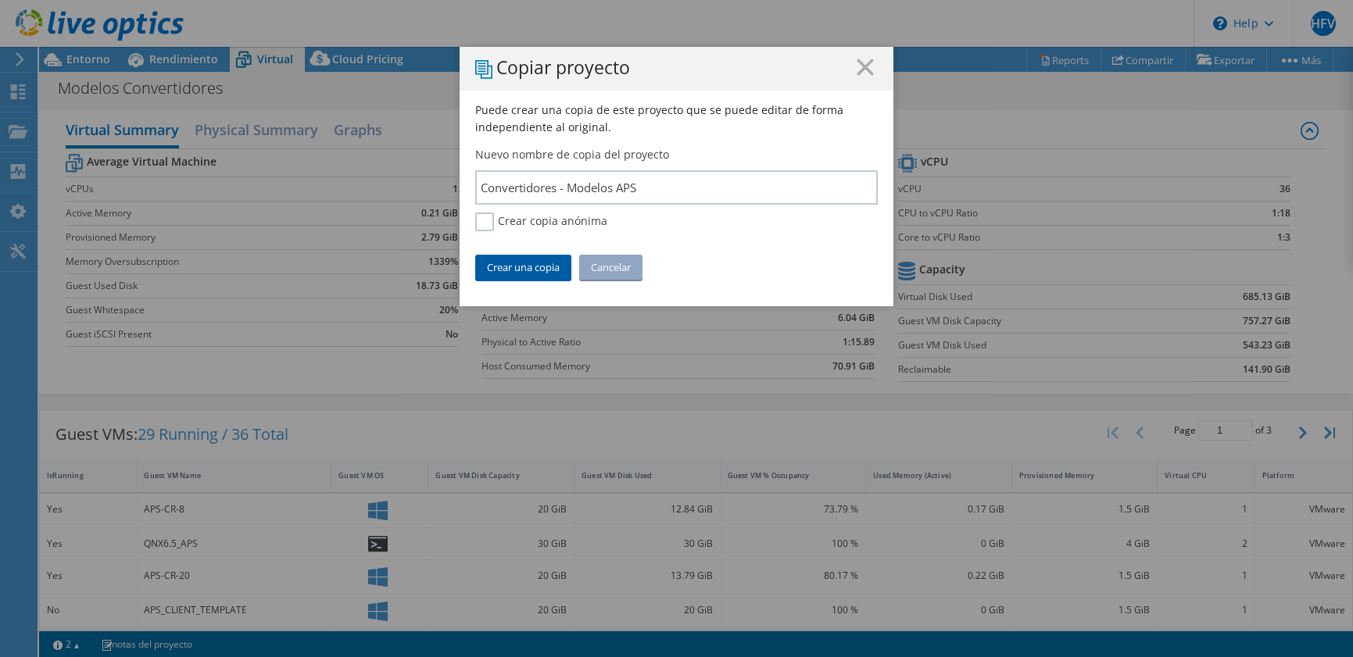
click at [541, 267] on link "Crear una copia" at bounding box center [523, 267] width 96 height 25
click at [541, 266] on link "Crear una copia" at bounding box center [523, 267] width 96 height 25
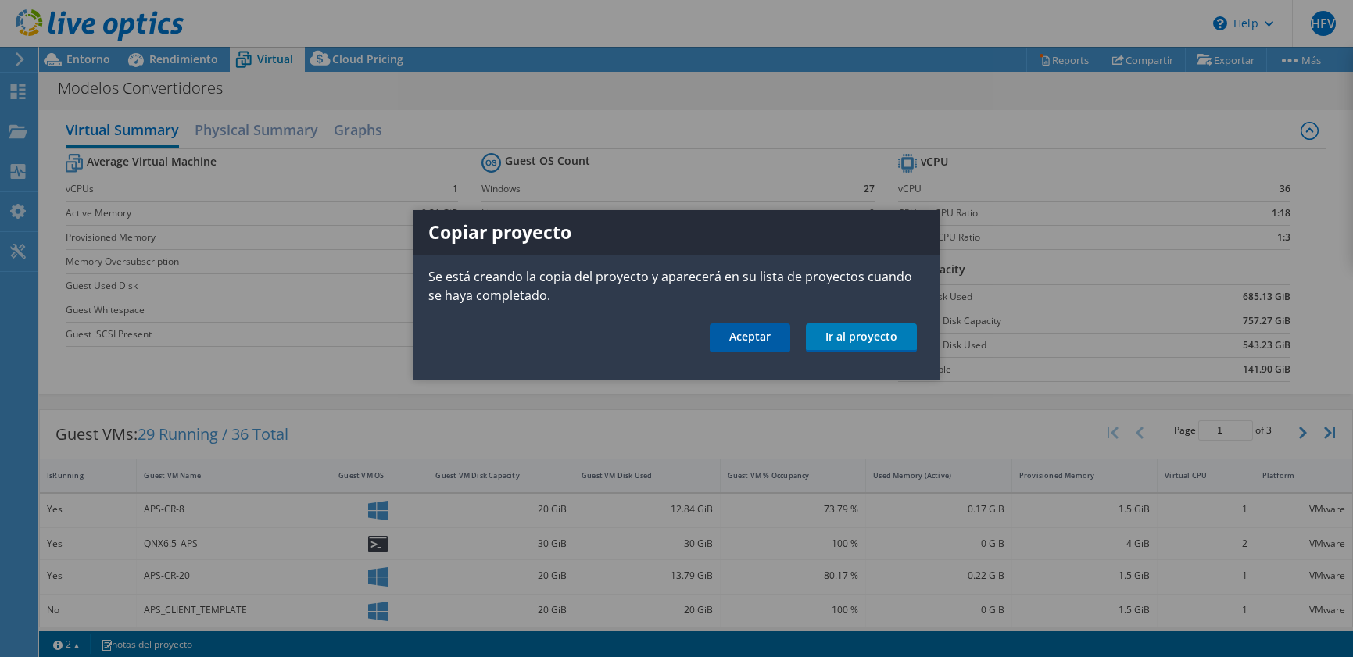
click at [752, 329] on link "Aceptar" at bounding box center [750, 338] width 81 height 29
click at [751, 328] on div at bounding box center [676, 328] width 1353 height 657
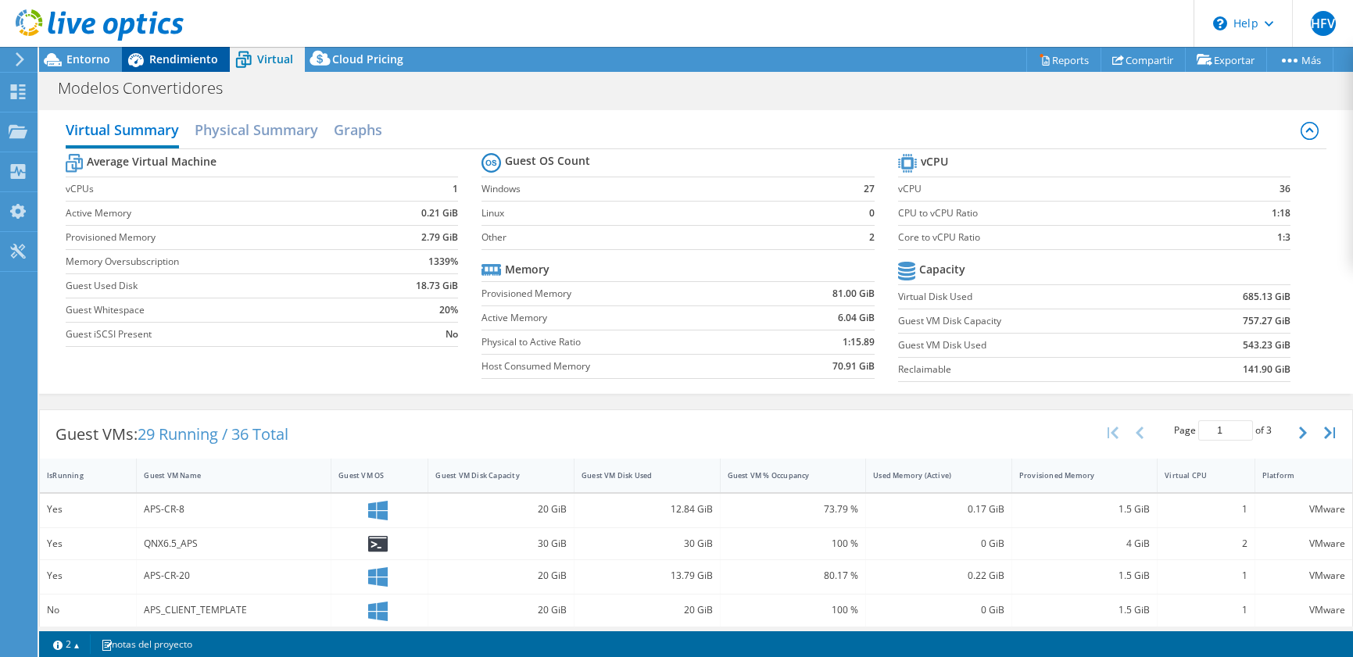
click at [131, 59] on icon at bounding box center [136, 60] width 16 height 14
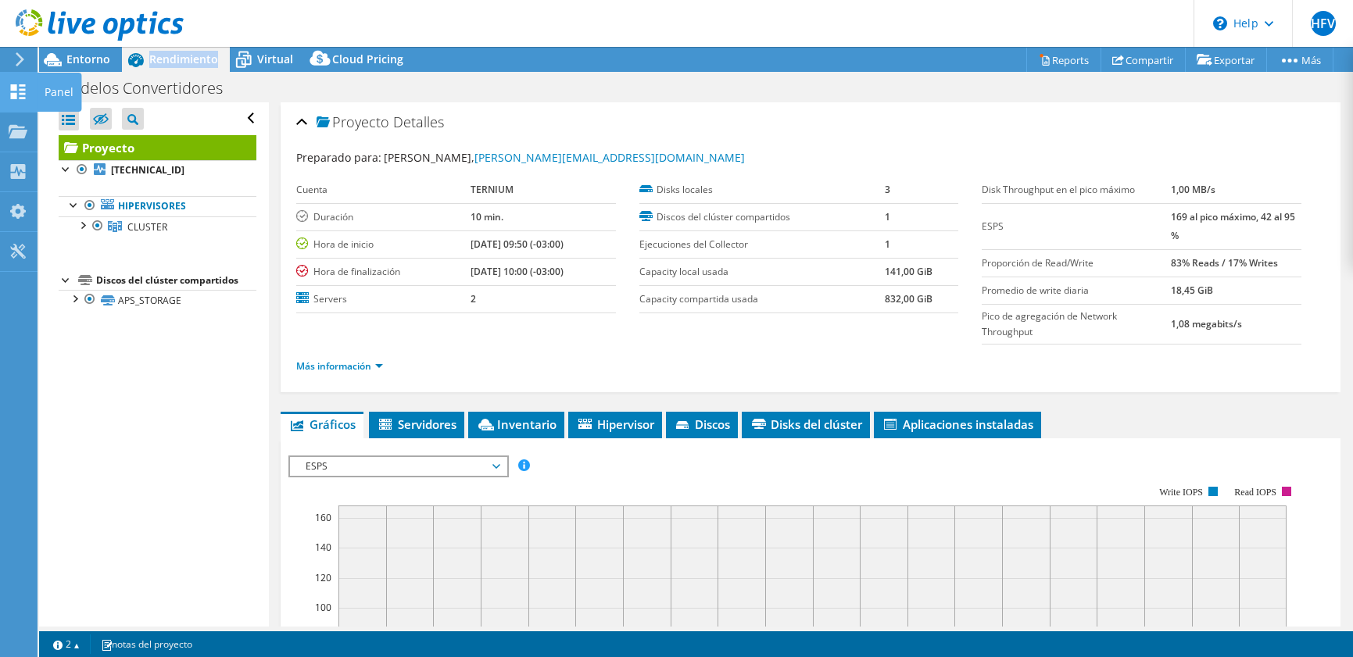
click at [14, 91] on icon at bounding box center [18, 91] width 19 height 15
